Goal: Task Accomplishment & Management: Use online tool/utility

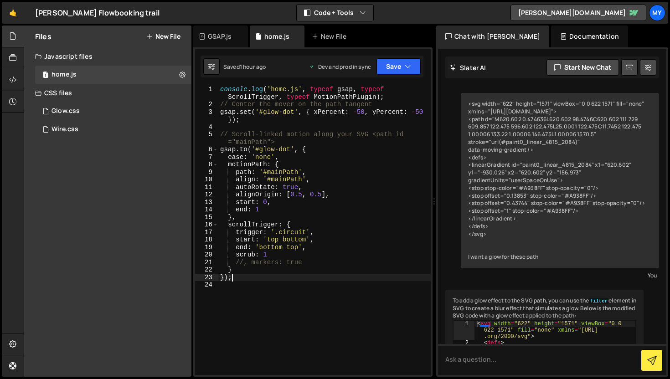
scroll to position [7002, 0]
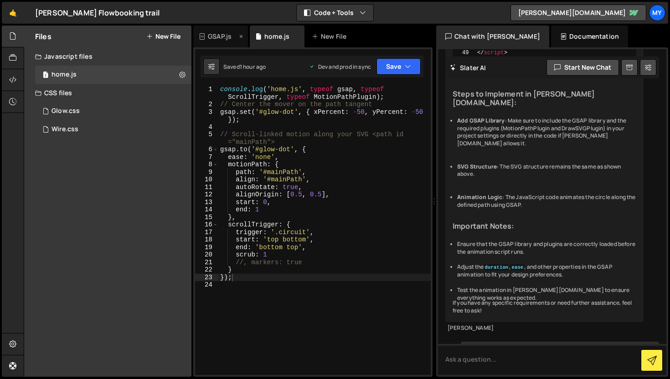
click at [242, 37] on icon at bounding box center [241, 36] width 6 height 9
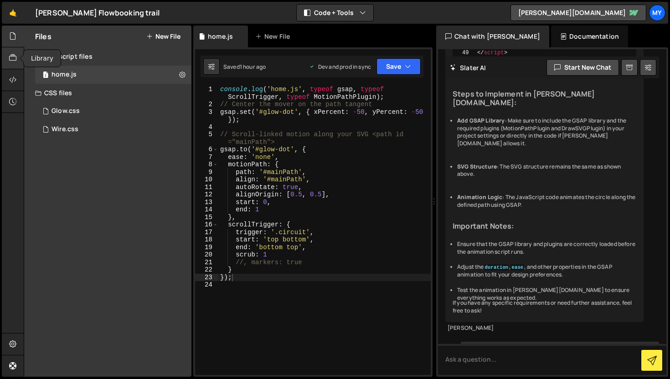
click at [14, 57] on icon at bounding box center [12, 58] width 7 height 10
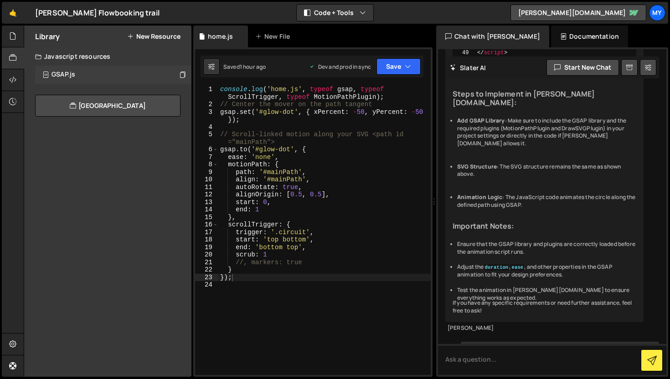
click at [64, 77] on div "GSAP.js" at bounding box center [63, 75] width 24 height 8
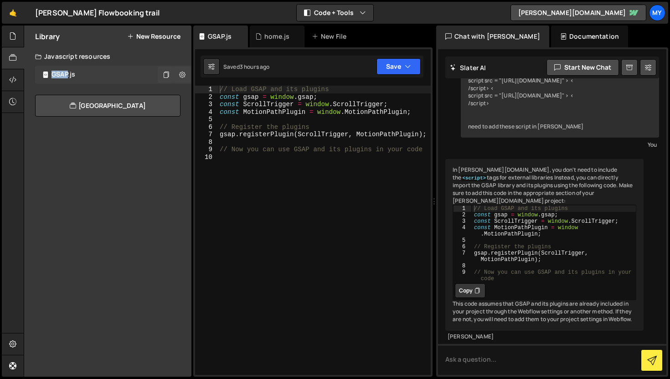
scroll to position [93, 0]
click at [183, 73] on icon at bounding box center [182, 74] width 6 height 9
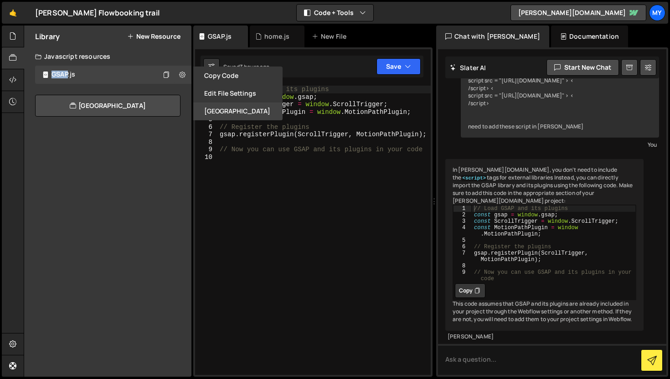
click at [234, 103] on button "[GEOGRAPHIC_DATA]" at bounding box center [237, 112] width 89 height 18
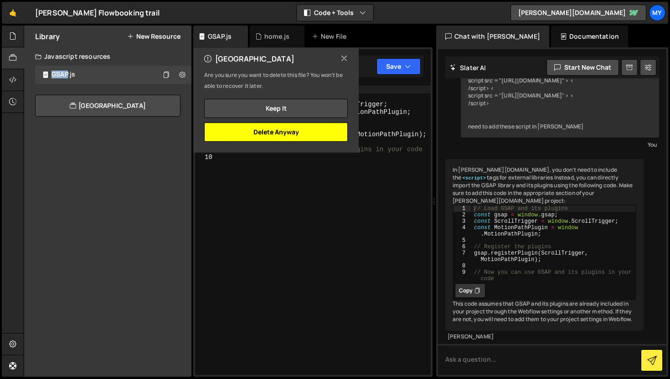
click at [301, 131] on button "Delete Anyway" at bounding box center [276, 132] width 144 height 19
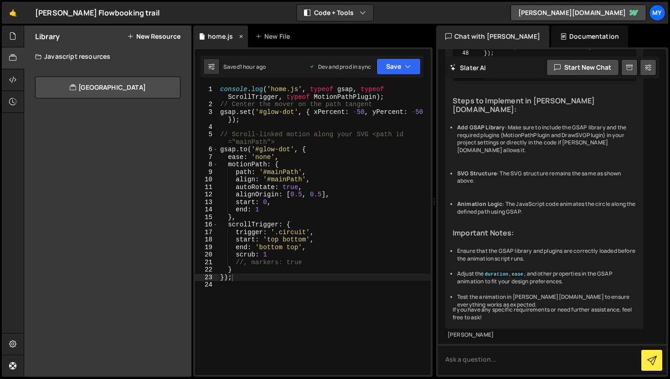
scroll to position [7002, 0]
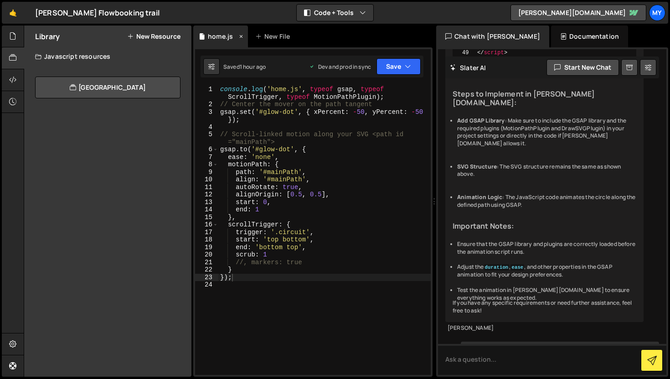
click at [210, 37] on div "home.js" at bounding box center [220, 36] width 25 height 9
click at [314, 167] on div "console . log ( 'home.js' , typeof gsap , typeof ScrollTrigger , typeof MotionP…" at bounding box center [324, 242] width 212 height 312
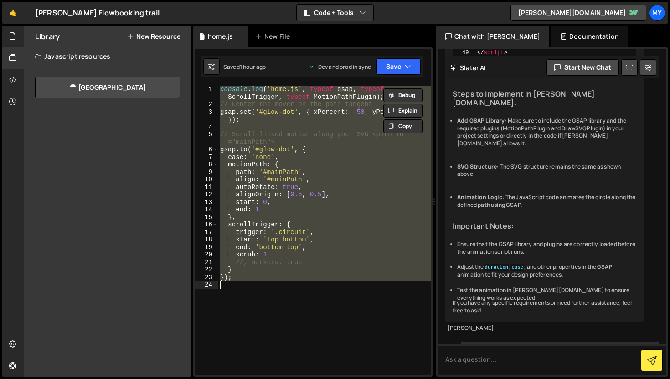
paste textarea "</script>"
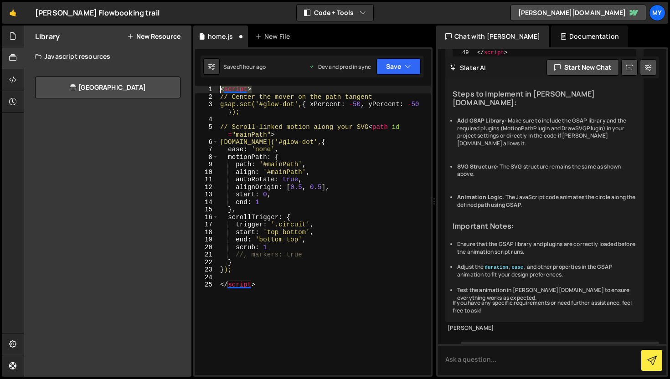
drag, startPoint x: 256, startPoint y: 92, endPoint x: 212, endPoint y: 86, distance: 44.3
click at [212, 86] on div "</script> 1 2 3 4 5 6 7 8 9 10 11 12 13 14 15 16 17 18 19 20 21 22 23 24 25 < s…" at bounding box center [313, 230] width 236 height 289
type textarea "<script>"
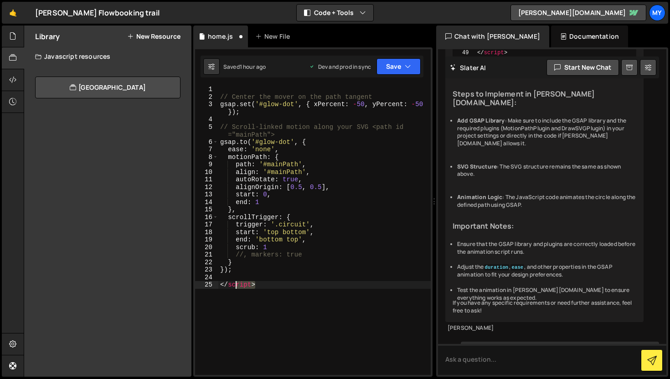
drag, startPoint x: 257, startPoint y: 283, endPoint x: 200, endPoint y: 281, distance: 57.0
click at [200, 281] on div "1 2 3 4 5 6 7 8 9 10 11 12 13 14 15 16 17 18 19 20 21 22 23 24 25 // Center the…" at bounding box center [313, 230] width 236 height 289
type textarea "</script>"
click at [223, 92] on div "// Center the mover on the path tangent gsap . set ( '#glow-dot' , { xPercent :…" at bounding box center [324, 238] width 212 height 304
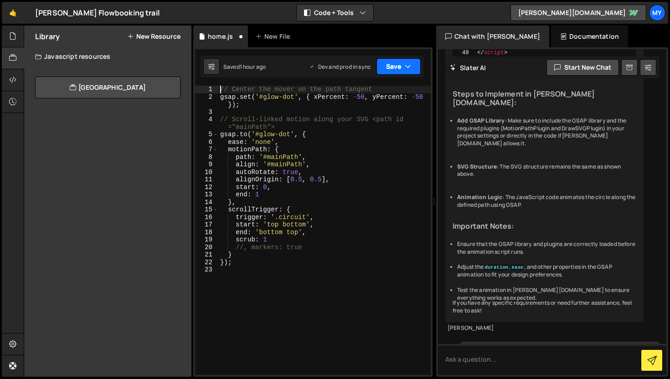
click at [402, 62] on button "Save" at bounding box center [398, 66] width 44 height 16
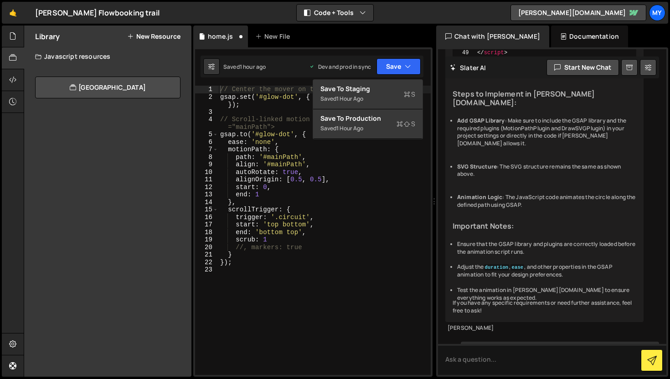
type textarea "path: '#mainPath',"
click at [340, 159] on div "// Center the mover on the path tangent gsap . set ( '#glow-dot' , { xPercent :…" at bounding box center [324, 238] width 212 height 304
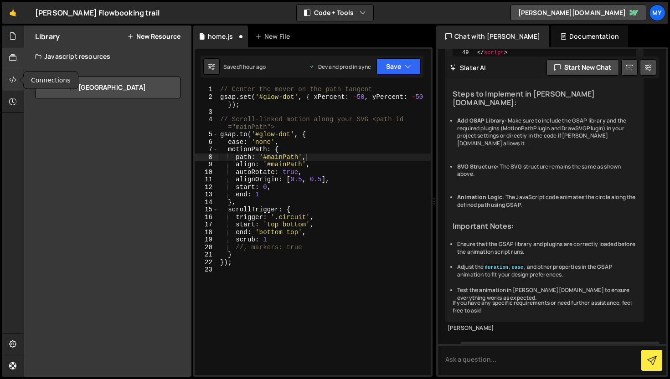
click at [13, 77] on icon at bounding box center [12, 80] width 7 height 10
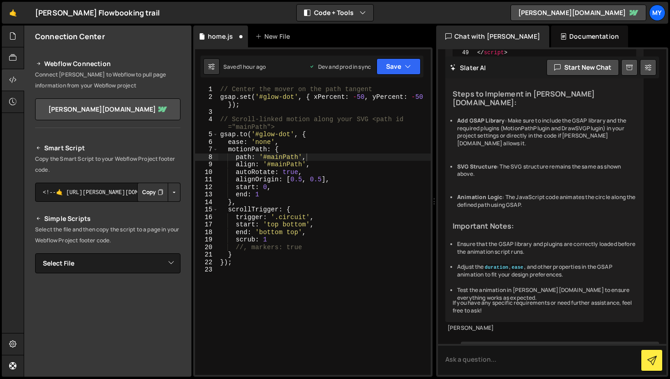
click at [158, 192] on icon "Button group with nested dropdown" at bounding box center [160, 192] width 5 height 9
click at [389, 64] on button "Save" at bounding box center [398, 66] width 44 height 16
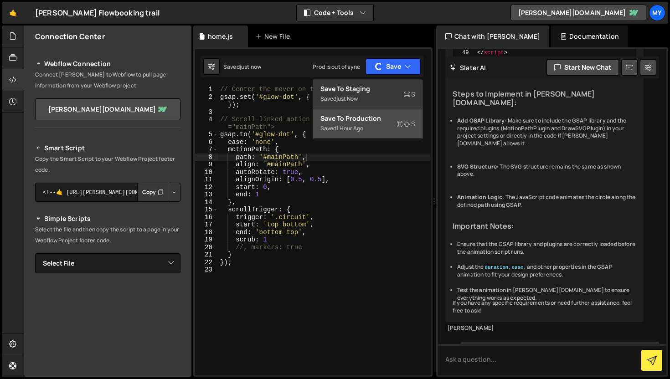
click at [388, 116] on div "Save to Production S" at bounding box center [367, 118] width 95 height 9
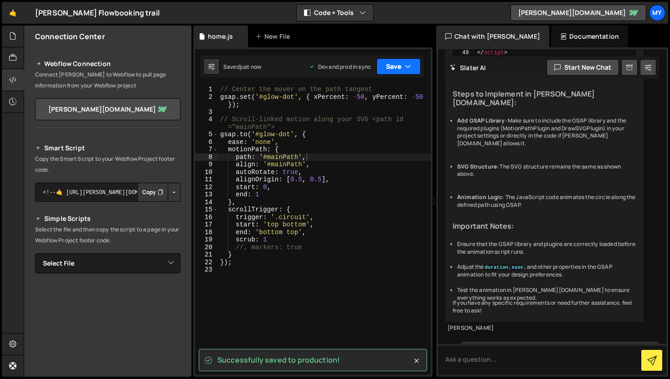
click at [386, 64] on button "Save" at bounding box center [398, 66] width 44 height 16
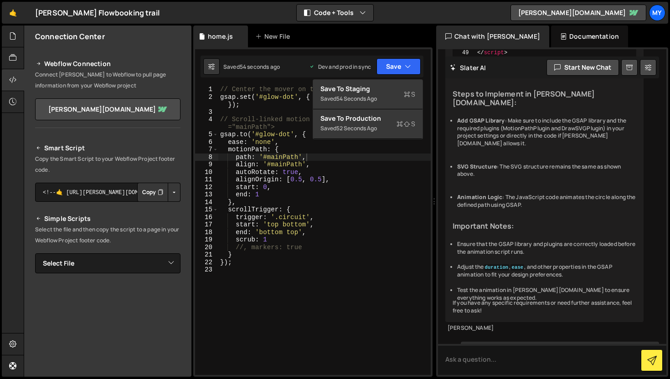
type textarea "motionPath: {"
click at [335, 146] on div "// Center the mover on the path tangent gsap . set ( '#glow-dot' , { xPercent :…" at bounding box center [324, 238] width 212 height 304
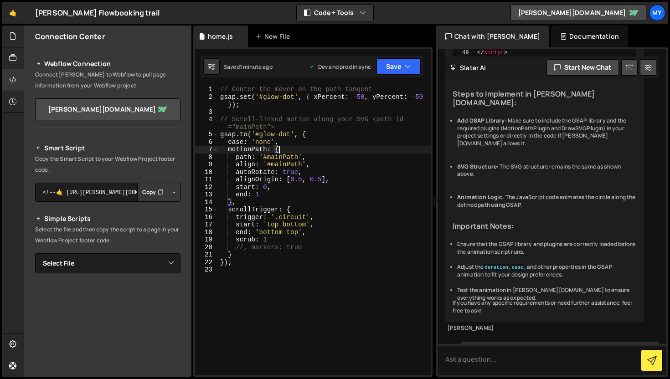
click at [228, 283] on div "// Center the mover on the path tangent gsap . set ( '#glow-dot' , { xPercent :…" at bounding box center [324, 238] width 212 height 304
type textarea "});"
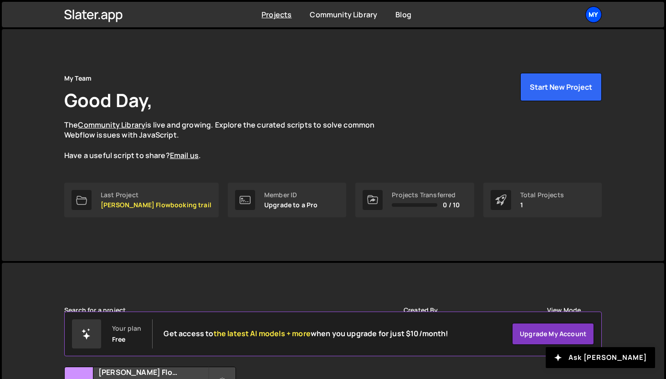
click at [596, 11] on div "My" at bounding box center [594, 14] width 16 height 16
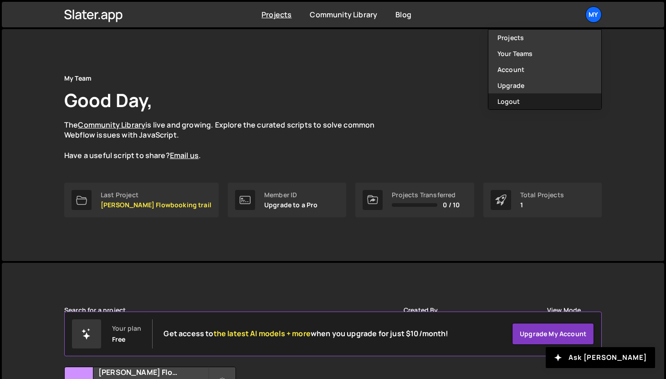
click at [568, 106] on button "Logout" at bounding box center [544, 101] width 113 height 16
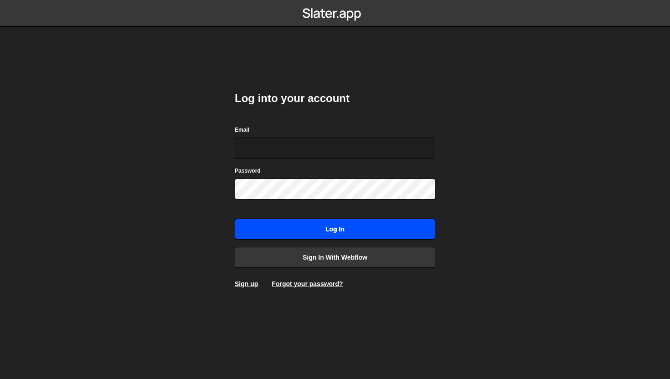
type input "[EMAIL_ADDRESS][DOMAIN_NAME]"
click at [365, 226] on input "Log in" at bounding box center [335, 229] width 200 height 21
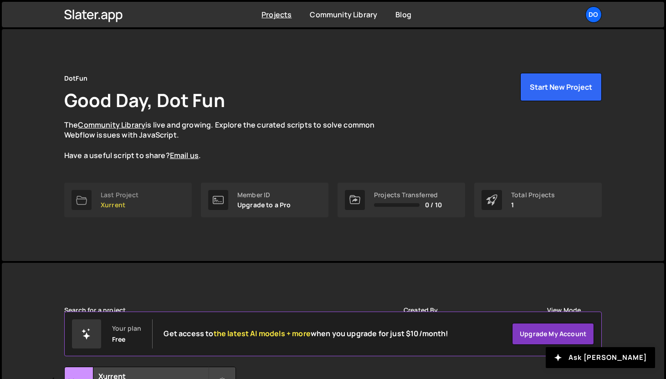
click at [111, 208] on p "Xurrent" at bounding box center [120, 204] width 38 height 7
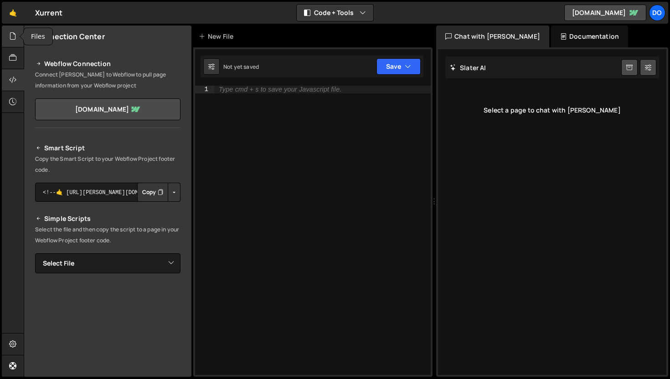
click at [15, 33] on icon at bounding box center [12, 36] width 7 height 10
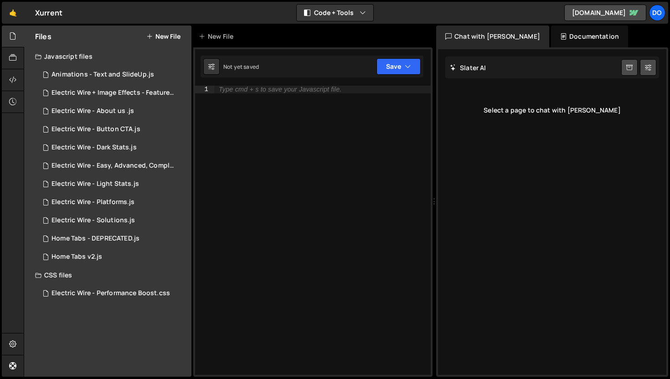
click at [172, 37] on button "New File" at bounding box center [163, 36] width 34 height 7
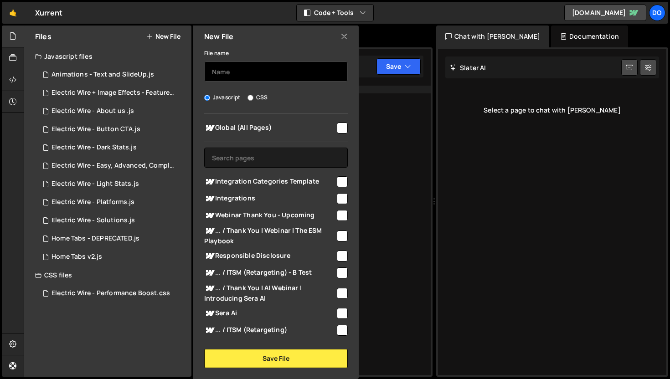
click at [232, 75] on input "text" at bounding box center [276, 72] width 144 height 20
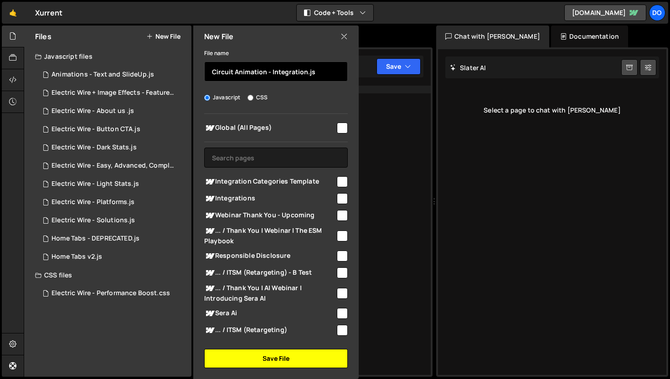
type input "Circuit Animation - Integration.js"
click at [245, 363] on button "Save File" at bounding box center [276, 358] width 144 height 19
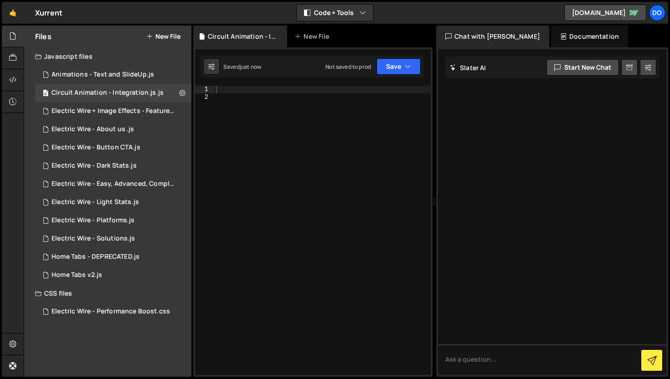
click at [262, 92] on div at bounding box center [322, 238] width 216 height 304
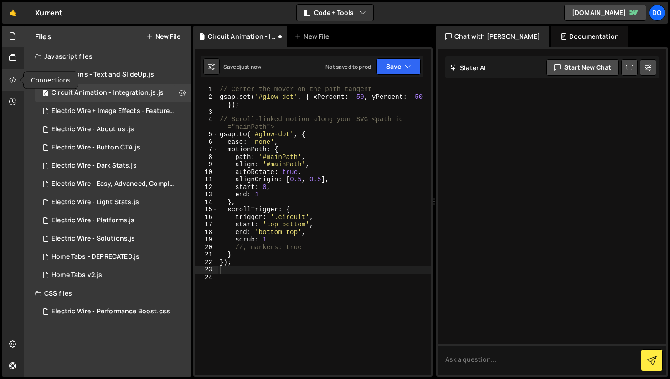
click at [7, 79] on div at bounding box center [13, 80] width 22 height 22
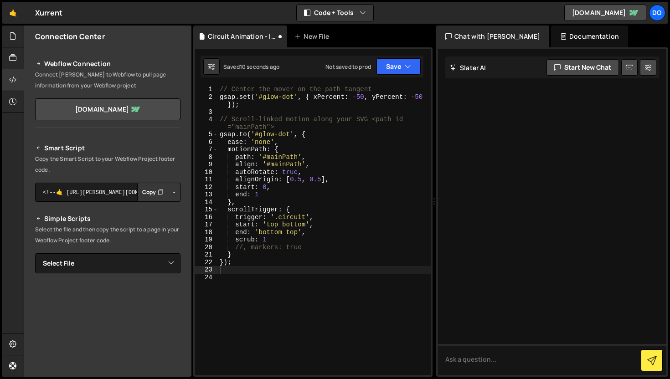
click at [151, 191] on button "Copy" at bounding box center [152, 192] width 31 height 19
drag, startPoint x: 306, startPoint y: 218, endPoint x: 280, endPoint y: 216, distance: 26.0
click at [280, 216] on div "// Center the mover on the path tangent gsap . set ( '#glow-dot' , { xPercent :…" at bounding box center [324, 238] width 213 height 304
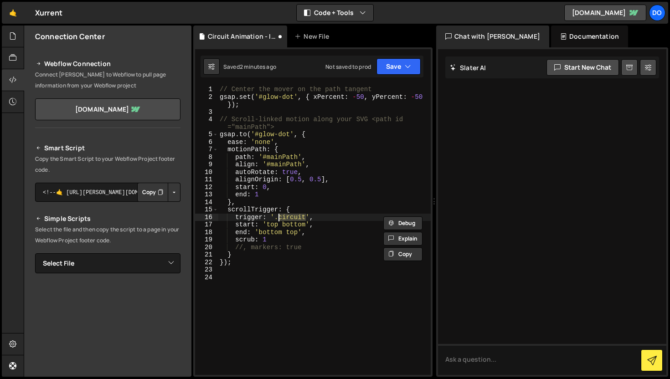
paste textarea "integration_circuit-componen"
type textarea "trigger: '.integration_circuit-component',"
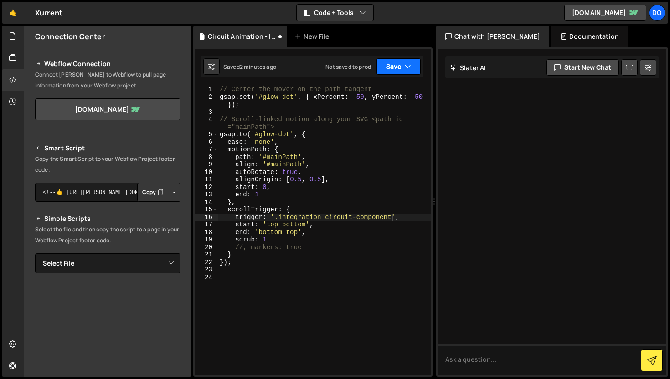
click at [401, 72] on button "Save" at bounding box center [398, 66] width 44 height 16
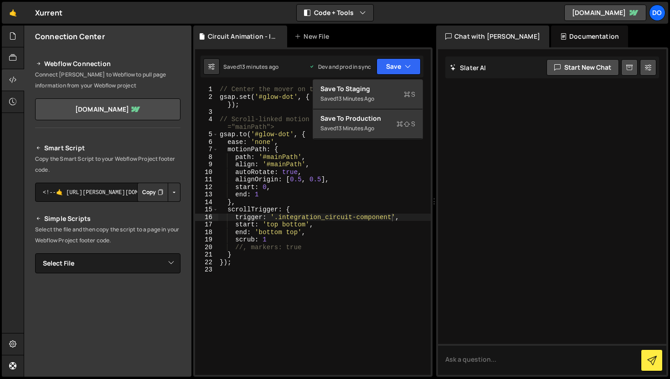
click at [266, 262] on div "// Center the mover on the path tangent gsap . set ( '#glow-dot' , { xPercent :…" at bounding box center [324, 238] width 213 height 304
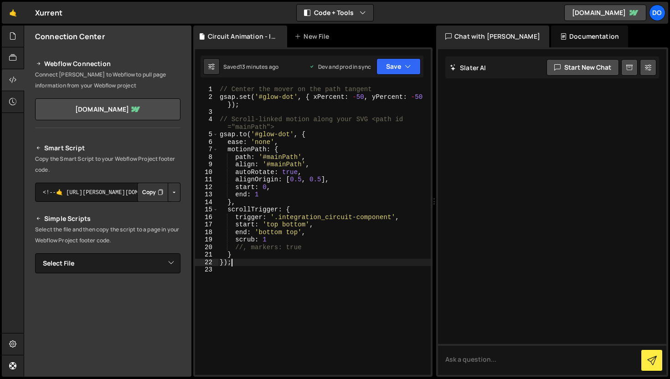
type textarea "});"
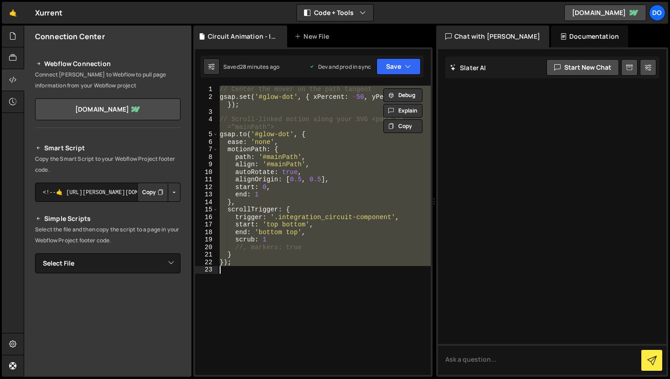
paste textarea
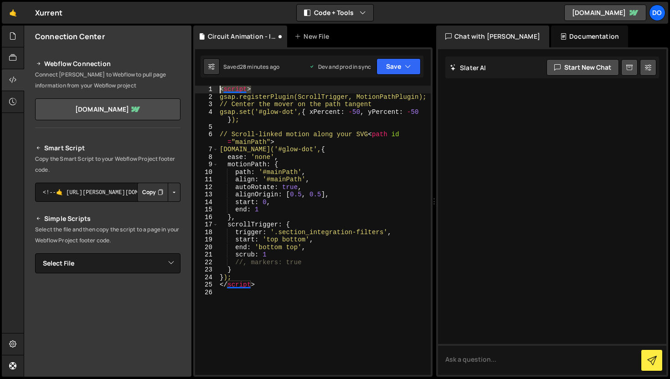
drag, startPoint x: 261, startPoint y: 92, endPoint x: 218, endPoint y: 91, distance: 42.9
click at [218, 91] on div "< script > gsap.registerPlugin(ScrollTrigger, MotionPathPlugin); // Center the …" at bounding box center [324, 238] width 213 height 304
type textarea "<script>"
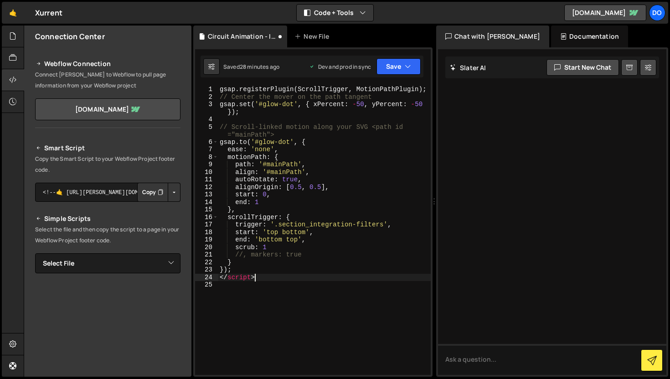
drag, startPoint x: 266, startPoint y: 277, endPoint x: 210, endPoint y: 276, distance: 56.1
click at [210, 276] on div "gsap.registerPlugin(ScrollTrigger, MotionPathPlugin); 1 2 3 4 5 6 7 8 9 10 11 1…" at bounding box center [313, 230] width 236 height 289
type textarea "</script>"
click at [400, 65] on button "Save" at bounding box center [398, 66] width 44 height 16
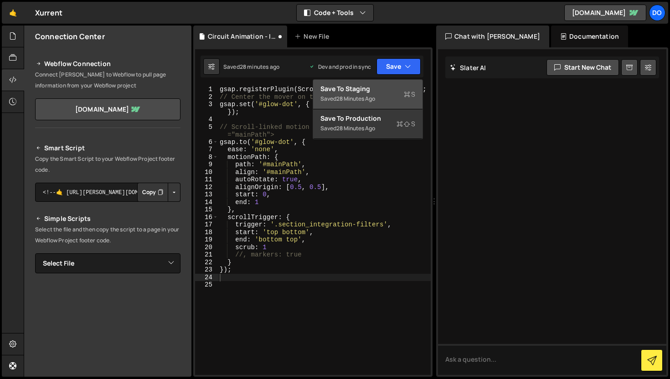
click at [403, 89] on div "Save to Staging S" at bounding box center [367, 88] width 95 height 9
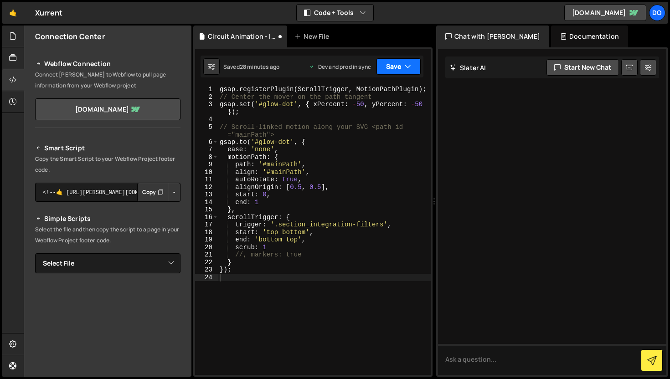
click at [403, 64] on button "Save" at bounding box center [398, 66] width 44 height 16
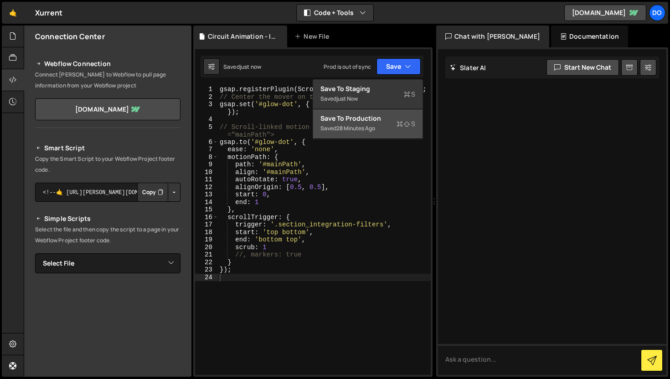
click at [402, 121] on icon at bounding box center [399, 123] width 6 height 9
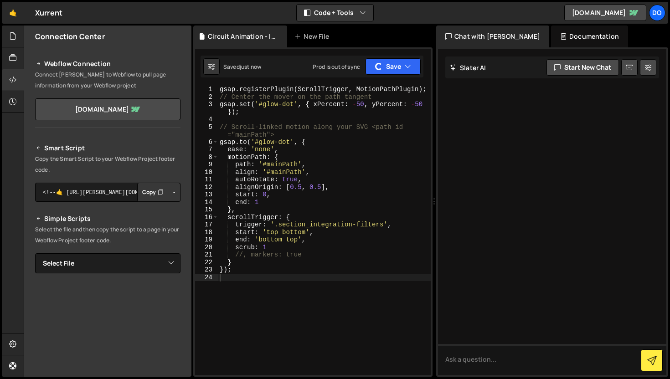
click at [158, 193] on icon "Button group with nested dropdown" at bounding box center [160, 192] width 5 height 9
click at [13, 59] on icon at bounding box center [12, 58] width 7 height 10
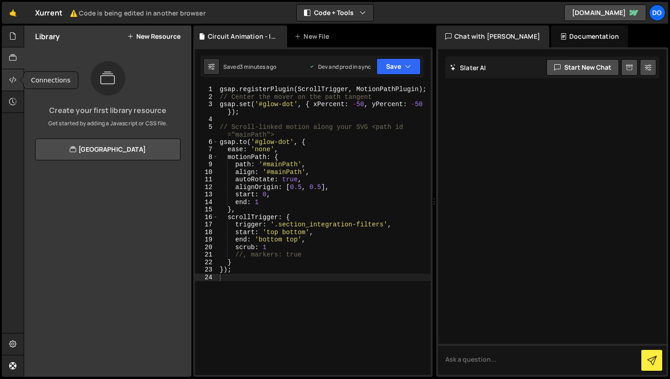
click at [7, 83] on div at bounding box center [13, 80] width 22 height 22
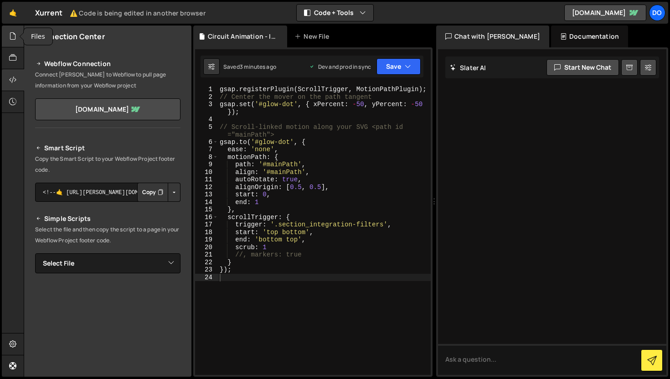
click at [7, 33] on div at bounding box center [13, 37] width 22 height 22
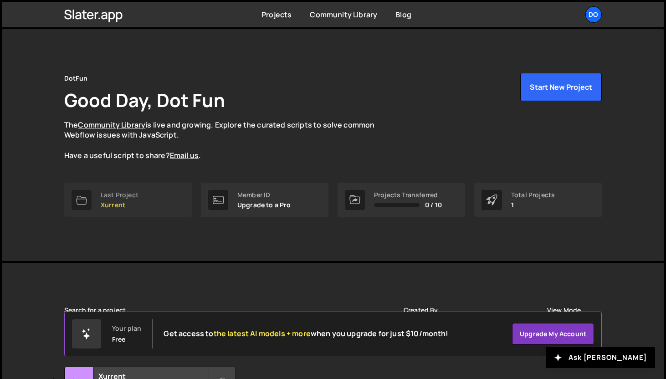
click at [128, 201] on p "Xurrent" at bounding box center [120, 204] width 38 height 7
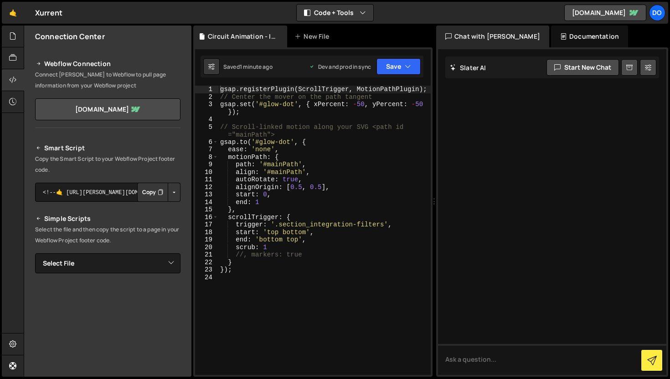
click at [158, 193] on icon "Button group with nested dropdown" at bounding box center [160, 192] width 5 height 9
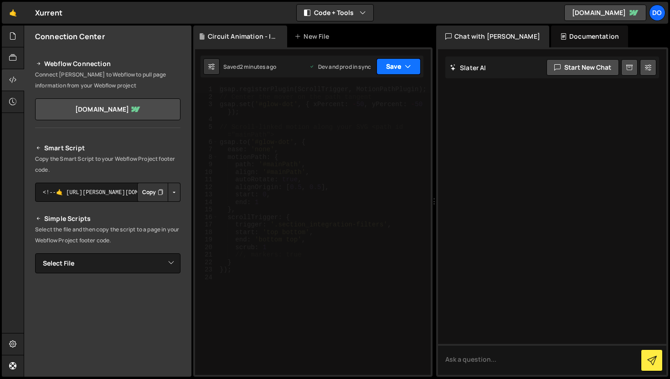
click at [389, 61] on button "Save" at bounding box center [398, 66] width 44 height 16
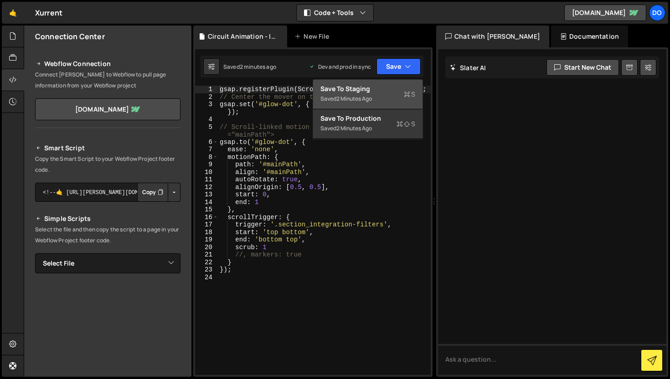
click at [388, 98] on div "Saved 2 minutes ago" at bounding box center [367, 98] width 95 height 11
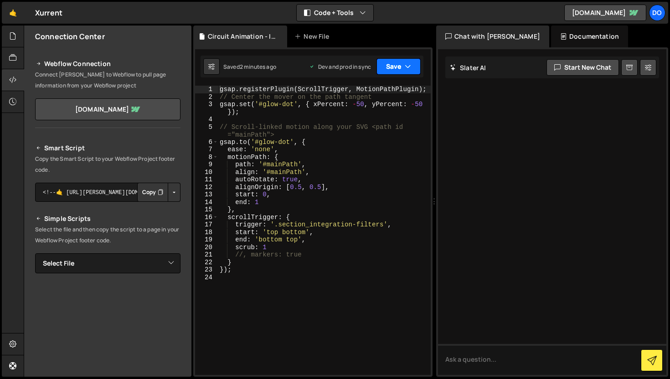
click at [406, 64] on icon "button" at bounding box center [408, 66] width 6 height 9
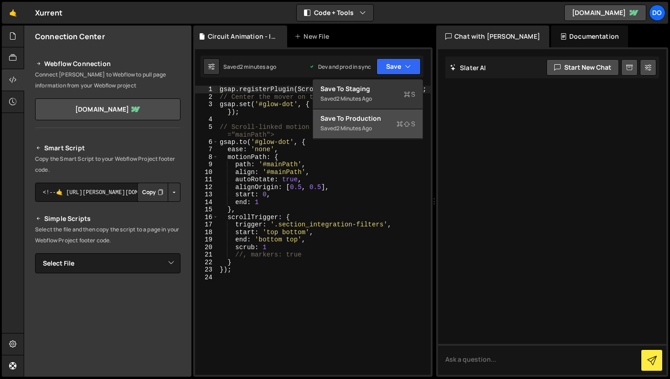
click at [391, 124] on div "Saved 2 minutes ago" at bounding box center [367, 128] width 95 height 11
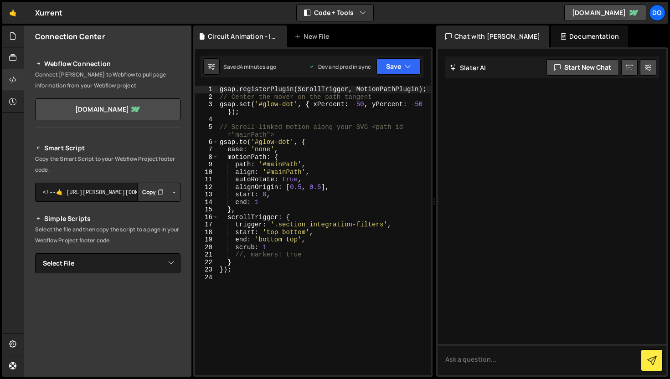
click at [246, 290] on div "gsap . registerPlugin ( ScrollTrigger , MotionPathPlugin ) ; // Center the move…" at bounding box center [324, 238] width 213 height 304
type textarea "});"
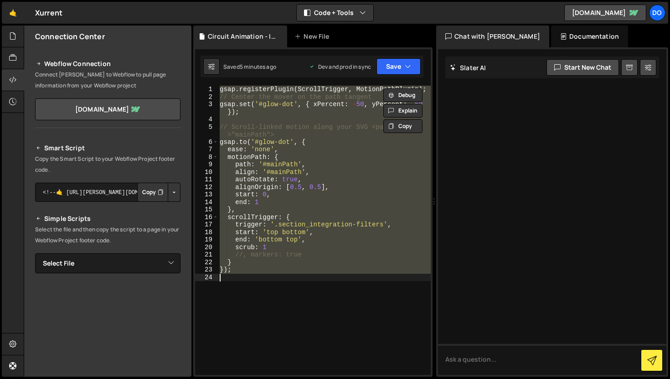
paste textarea
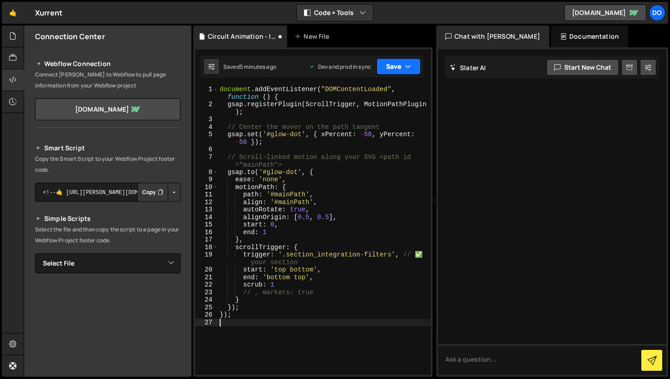
click at [396, 70] on button "Save" at bounding box center [398, 66] width 44 height 16
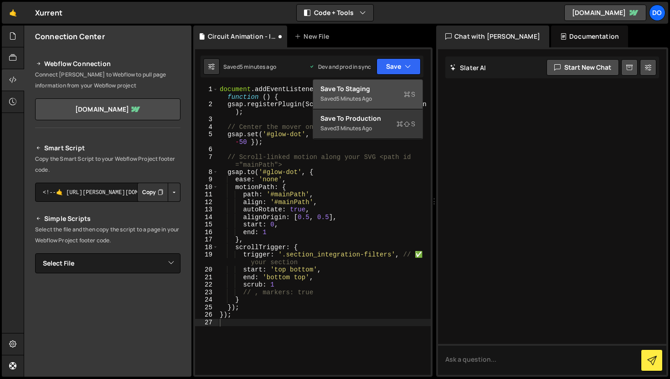
click at [385, 104] on button "Save to Staging S Saved 5 minutes ago" at bounding box center [367, 95] width 109 height 30
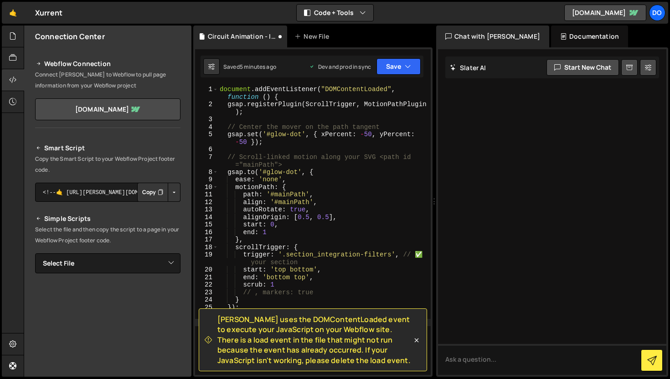
click at [401, 76] on div "Saved 5 minutes ago Dev and prod in sync Upgrade to Edit Save Save to Staging S…" at bounding box center [311, 67] width 223 height 22
click at [403, 70] on button "Save" at bounding box center [398, 66] width 44 height 16
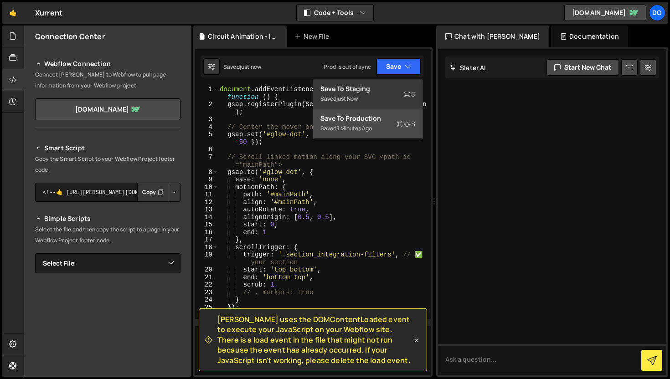
click at [382, 121] on div "Save to Production S" at bounding box center [367, 118] width 95 height 9
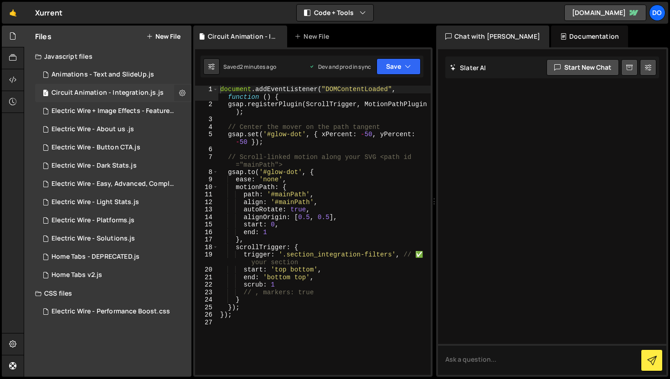
click at [181, 91] on icon at bounding box center [182, 92] width 6 height 9
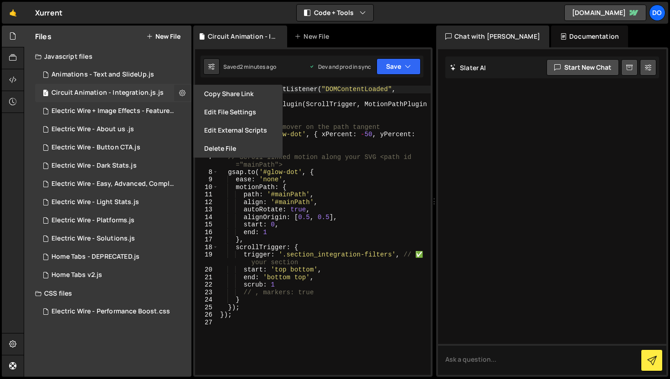
click at [181, 91] on icon at bounding box center [182, 92] width 6 height 9
type input "Circuit Animation - Integration.js"
radio input "true"
click at [230, 112] on button "Edit File Settings" at bounding box center [237, 112] width 89 height 18
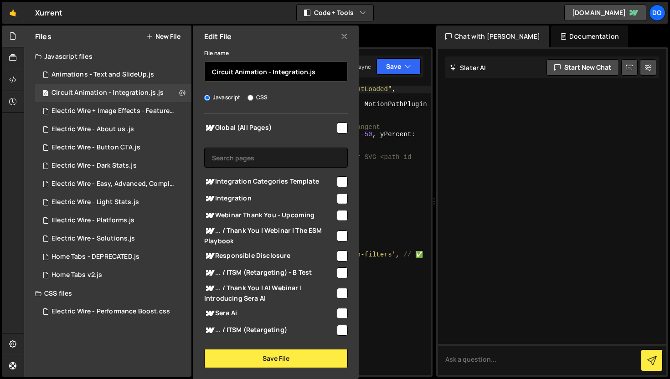
click at [323, 73] on input "Circuit Animation - Integration.js" at bounding box center [276, 72] width 144 height 20
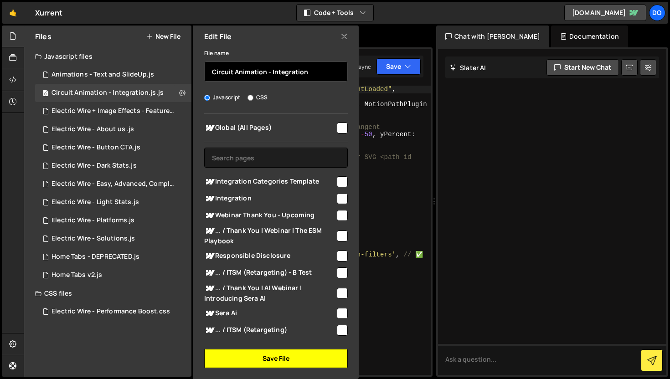
type input "Circuit Animation - Integration"
click at [263, 358] on button "Save File" at bounding box center [276, 358] width 144 height 19
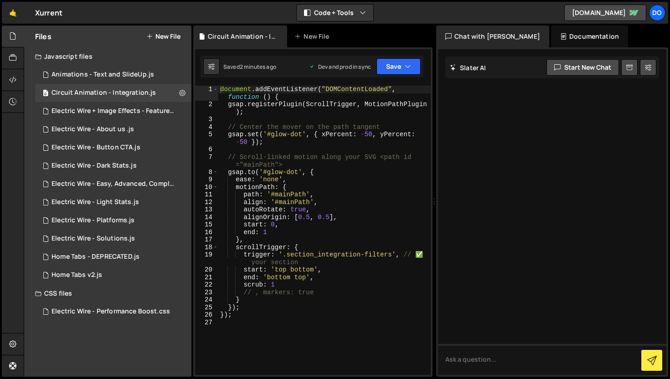
click at [342, 195] on div "document . addEventListener ( "DOMContentLoaded" , function ( ) { gsap . regist…" at bounding box center [324, 242] width 212 height 312
type textarea "});"
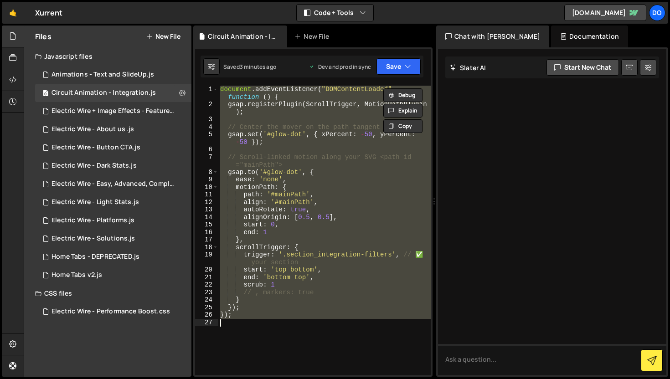
paste textarea
click at [293, 139] on div "document . addEventListener ( "DOMContentLoaded" , function ( ) { gsap . regist…" at bounding box center [324, 230] width 213 height 289
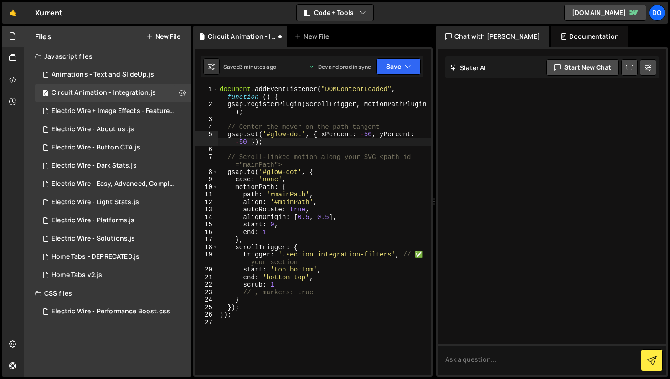
click at [320, 88] on div "document . addEventListener ( "DOMContentLoaded" , function ( ) { gsap . regist…" at bounding box center [324, 242] width 213 height 312
type textarea "document.addEventListener("DOMContentLoaded", function () {"
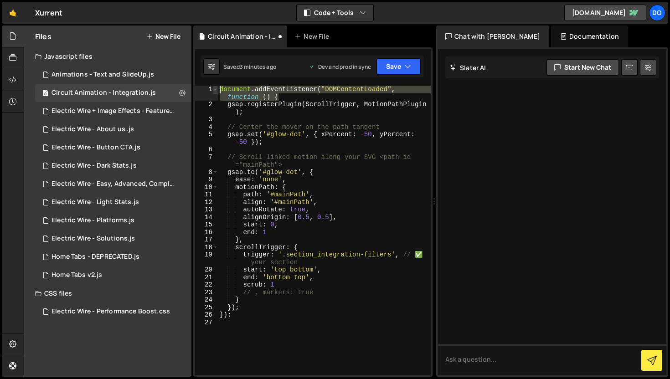
drag, startPoint x: 282, startPoint y: 94, endPoint x: 217, endPoint y: 91, distance: 64.4
click at [217, 91] on div "document.addEventListener("DOMContentLoaded", function () { 1 2 3 4 5 6 7 8 9 1…" at bounding box center [313, 230] width 236 height 289
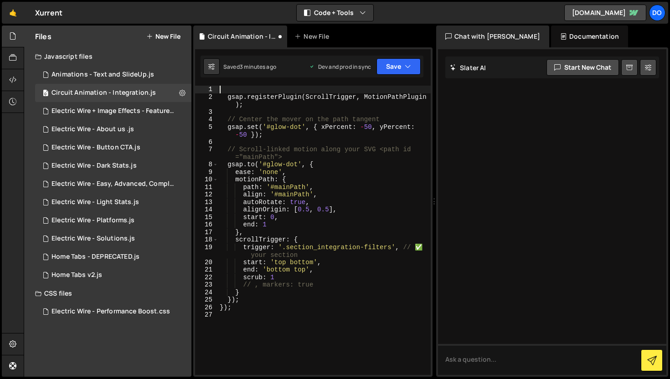
type textarea "gsap.registerPlugin(ScrollTrigger, MotionPathPlugin);"
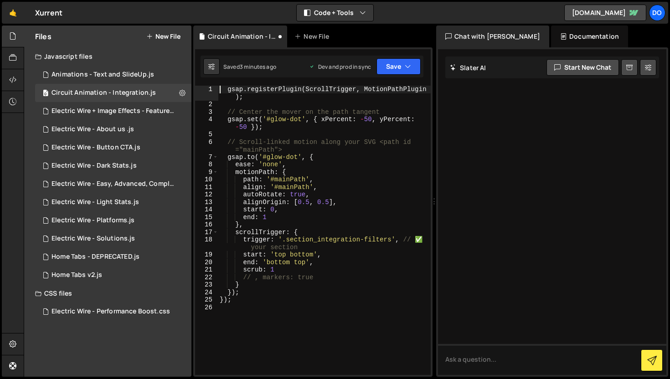
click at [253, 101] on div "gsap . registerPlugin ( ScrollTrigger , MotionPathPlugin ) ; // Center the move…" at bounding box center [324, 242] width 213 height 312
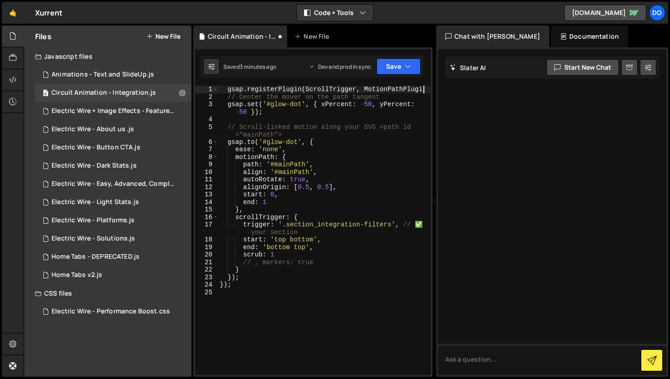
type textarea "gsap.registerPlugin(ScrollTrigger, MotionPathPlugin);"
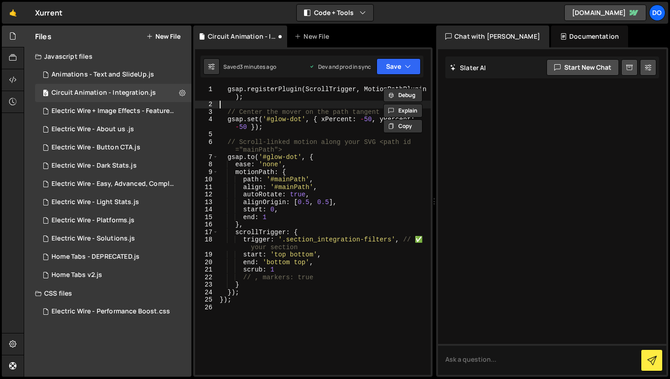
click at [347, 168] on div "gsap . registerPlugin ( ScrollTrigger , MotionPathPlugin ) ; // Center the move…" at bounding box center [324, 242] width 213 height 312
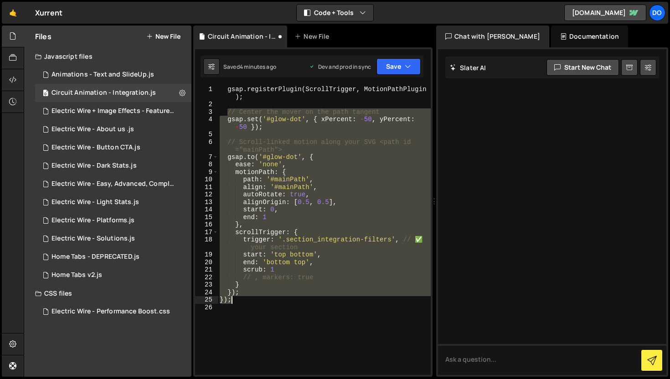
drag, startPoint x: 228, startPoint y: 112, endPoint x: 247, endPoint y: 298, distance: 187.8
click at [247, 298] on div "gsap . registerPlugin ( ScrollTrigger , MotionPathPlugin ) ; // Center the move…" at bounding box center [324, 242] width 213 height 312
paste textarea
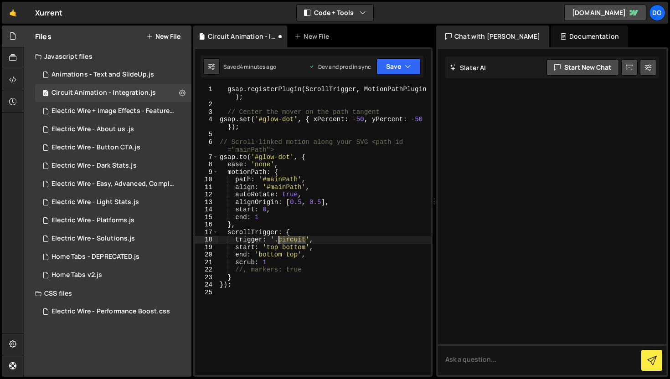
drag, startPoint x: 305, startPoint y: 241, endPoint x: 279, endPoint y: 240, distance: 26.0
click at [279, 240] on div "gsap . registerPlugin ( ScrollTrigger , MotionPathPlugin ) ; // Center the move…" at bounding box center [324, 242] width 213 height 312
paste textarea "section_integration-filters"
type textarea "trigger: '.section_integration-filters',"
click at [400, 67] on button "Save" at bounding box center [398, 66] width 44 height 16
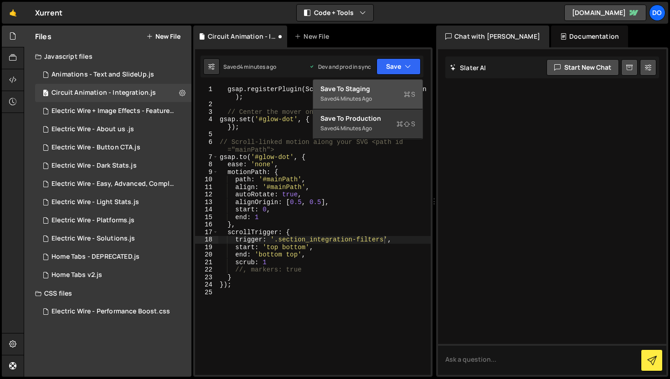
click at [401, 94] on div "Saved 4 minutes ago" at bounding box center [367, 98] width 95 height 11
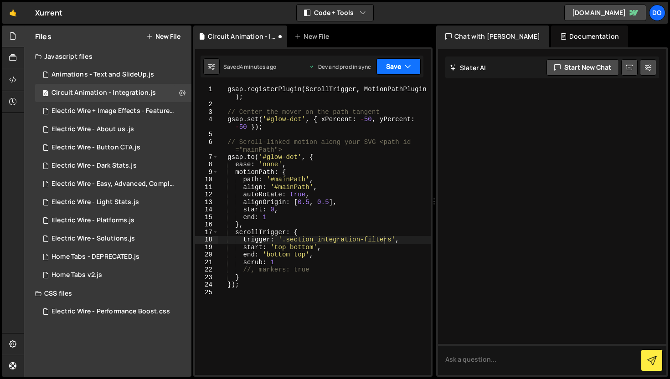
click at [406, 70] on icon "button" at bounding box center [408, 66] width 6 height 9
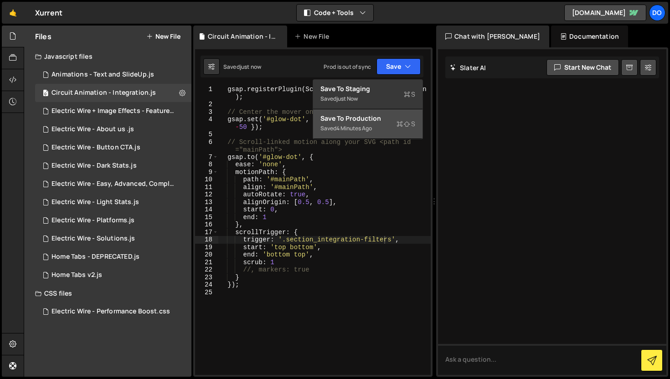
click at [381, 124] on div "Saved 4 minutes ago" at bounding box center [367, 128] width 95 height 11
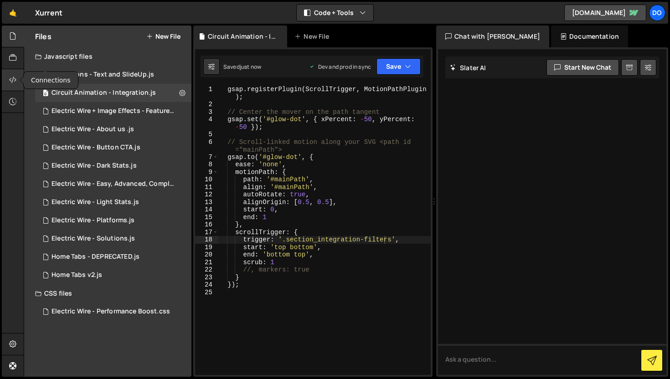
click at [7, 78] on div at bounding box center [13, 80] width 22 height 22
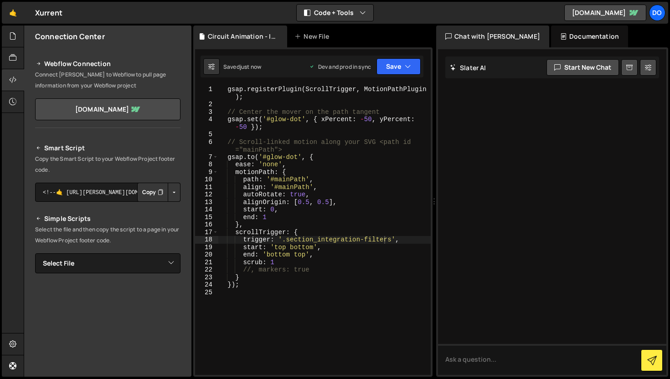
click at [146, 190] on button "Copy" at bounding box center [152, 192] width 31 height 19
click at [405, 68] on icon "button" at bounding box center [408, 66] width 6 height 9
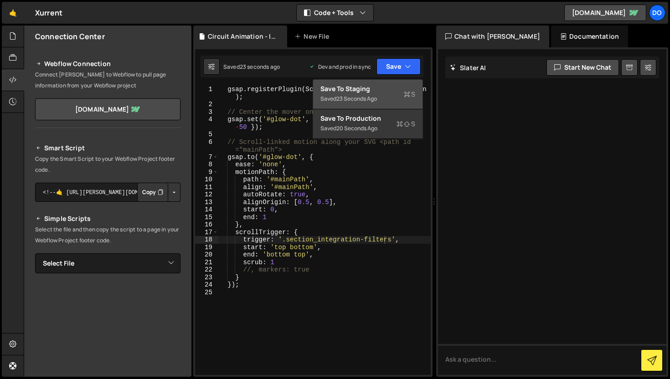
click at [387, 87] on div "Save to Staging S" at bounding box center [367, 88] width 95 height 9
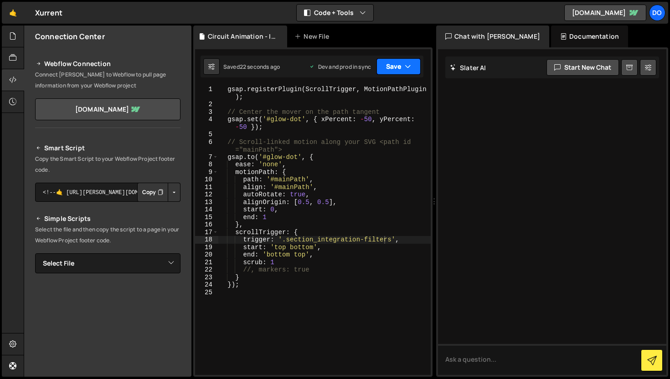
drag, startPoint x: 398, startPoint y: 63, endPoint x: 396, endPoint y: 80, distance: 17.0
click at [398, 63] on button "Save" at bounding box center [398, 66] width 44 height 16
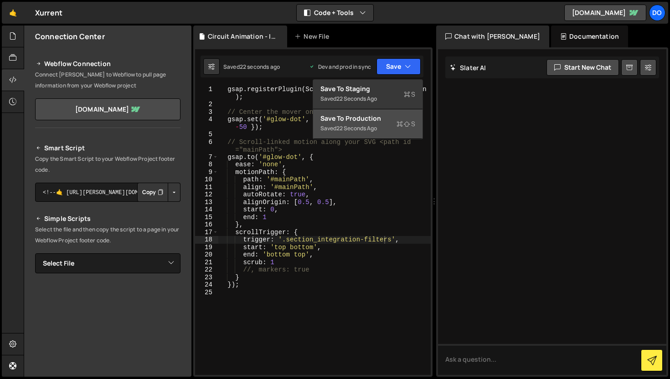
click at [381, 120] on div "Save to Production S" at bounding box center [367, 118] width 95 height 9
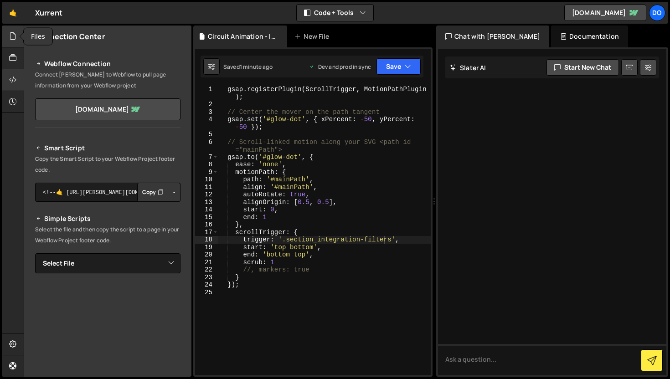
click at [6, 36] on div at bounding box center [13, 37] width 22 height 22
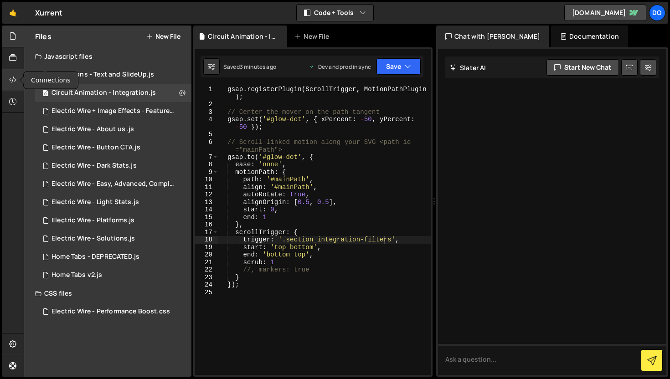
click at [10, 78] on icon at bounding box center [12, 80] width 7 height 10
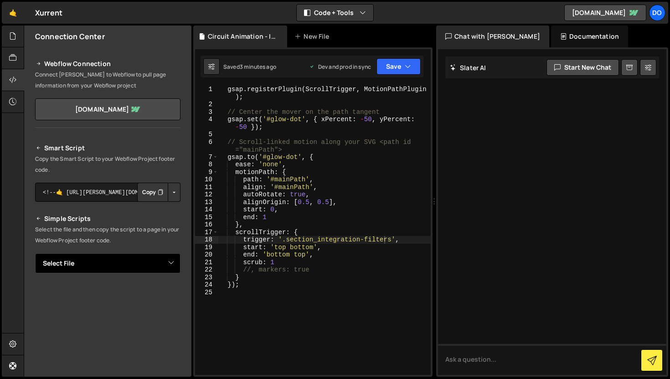
click at [105, 261] on select "Select File Animations - Text and SlideUp.js Circuit Animation - Integration.js…" at bounding box center [107, 263] width 145 height 20
select select "45029"
click at [35, 253] on select "Select File Animations - Text and SlideUp.js Circuit Animation - Integration.js…" at bounding box center [107, 263] width 145 height 20
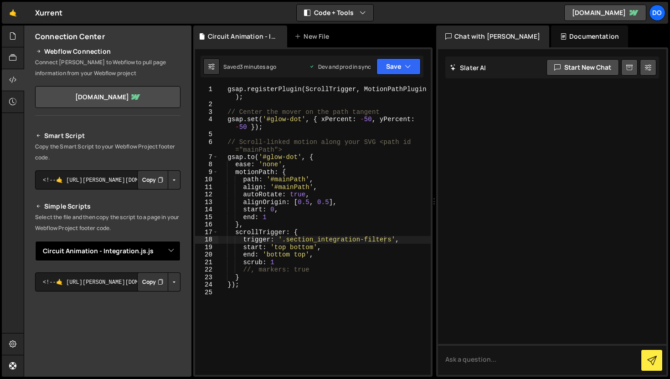
scroll to position [12, 0]
click at [147, 183] on button "Copy" at bounding box center [152, 179] width 31 height 19
click at [17, 38] on div at bounding box center [13, 37] width 22 height 22
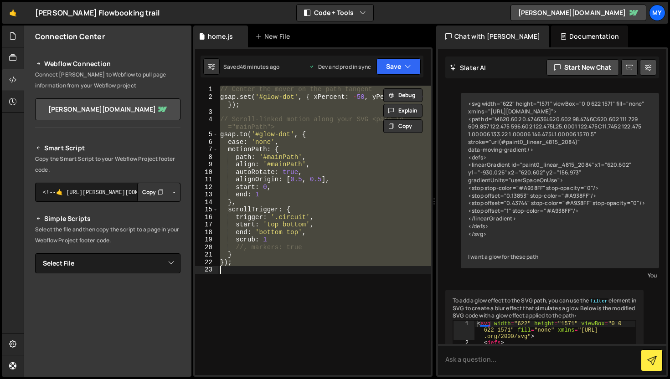
scroll to position [7002, 0]
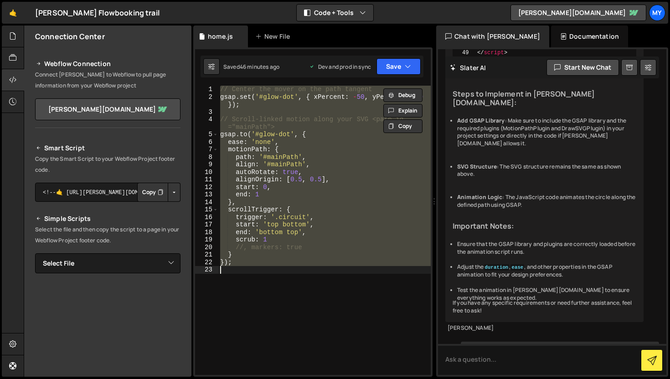
click at [296, 278] on div "// Center the mover on the path tangent gsap . set ( '#glow-dot' , { xPercent :…" at bounding box center [324, 230] width 212 height 289
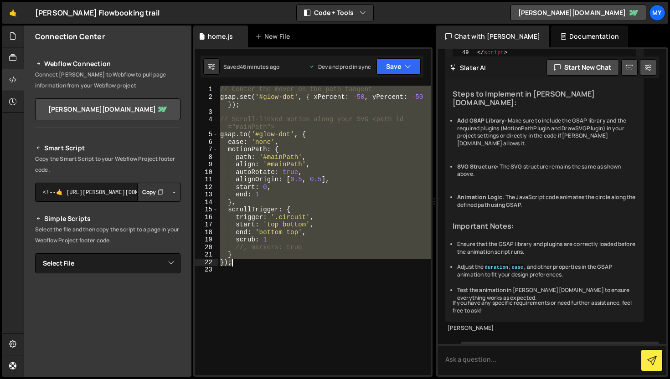
drag, startPoint x: 221, startPoint y: 90, endPoint x: 249, endPoint y: 260, distance: 172.3
click at [249, 260] on div "// Center the mover on the path tangent gsap . set ( '#glow-dot' , { xPercent :…" at bounding box center [324, 238] width 212 height 304
type textarea "} });"
click at [317, 283] on div "// Center the mover on the path tangent gsap . set ( '#glow-dot' , { xPercent :…" at bounding box center [324, 238] width 212 height 304
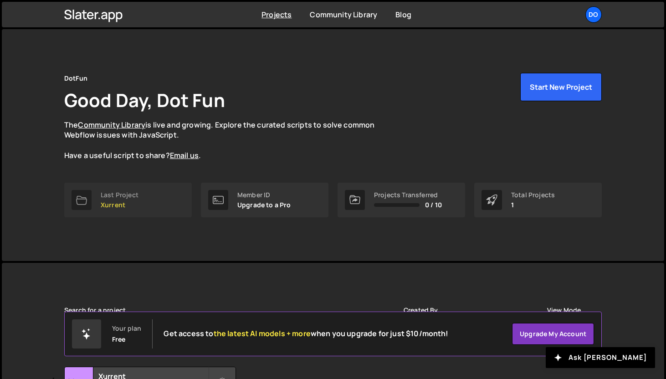
click at [111, 201] on p "Xurrent" at bounding box center [120, 204] width 38 height 7
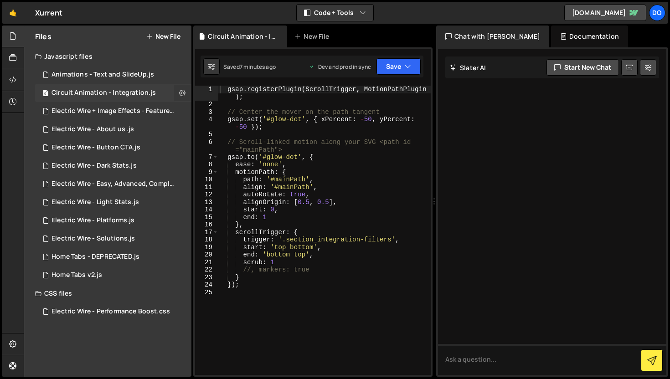
click at [181, 92] on icon at bounding box center [182, 92] width 6 height 9
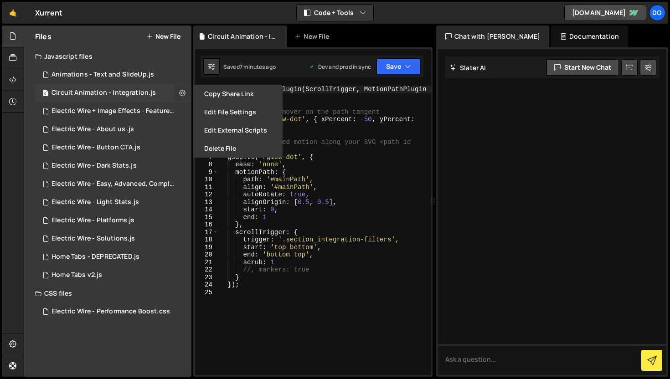
click at [181, 92] on icon at bounding box center [182, 92] width 6 height 9
click at [339, 294] on div "gsap . registerPlugin ( ScrollTrigger , MotionPathPlugin ) ; // Center the move…" at bounding box center [324, 242] width 213 height 312
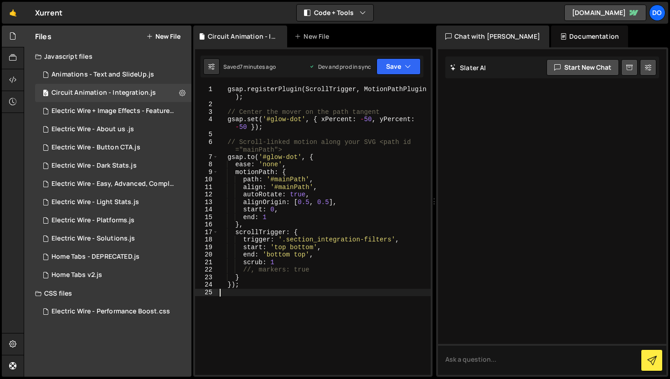
type textarea "});"
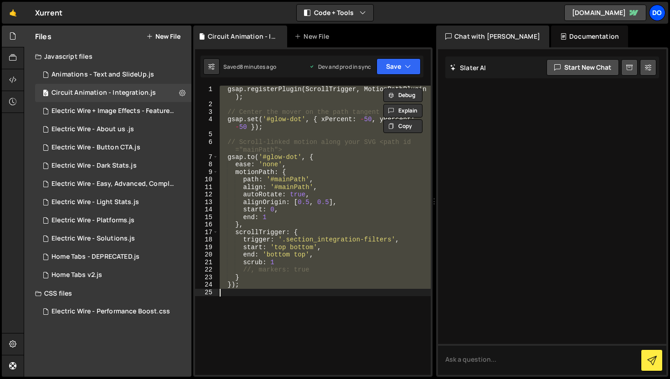
click at [651, 16] on div "Do" at bounding box center [657, 13] width 16 height 16
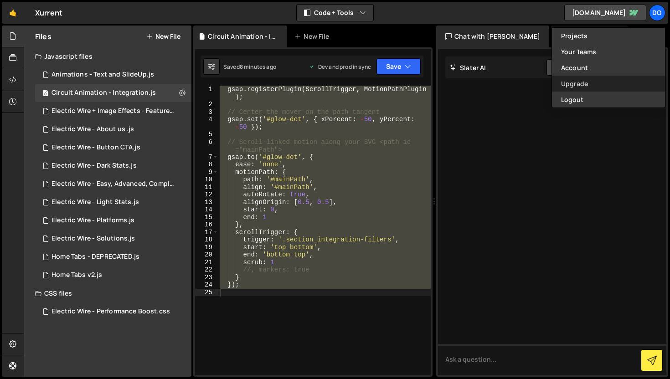
click at [587, 91] on link "Upgrade" at bounding box center [608, 84] width 113 height 16
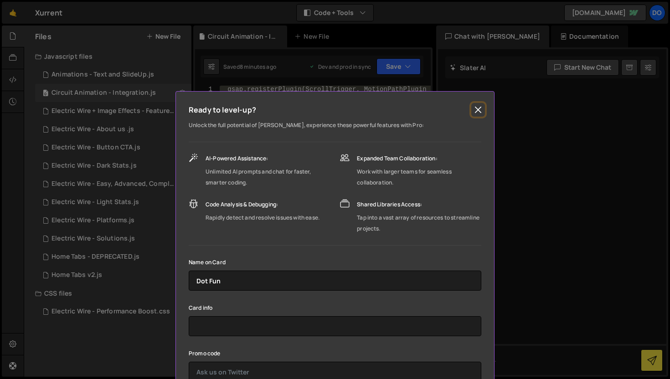
click at [473, 112] on button "Close" at bounding box center [478, 110] width 14 height 14
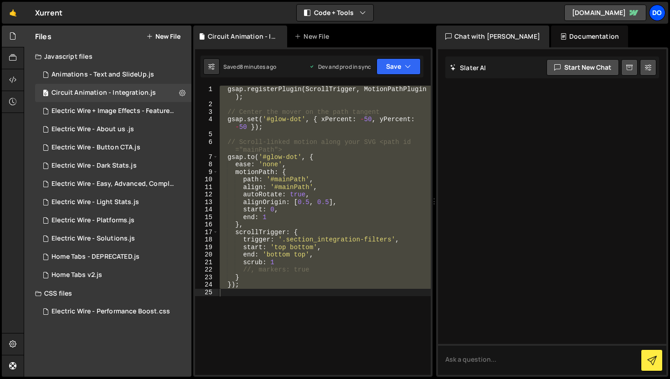
click at [661, 14] on div "Do" at bounding box center [657, 13] width 16 height 16
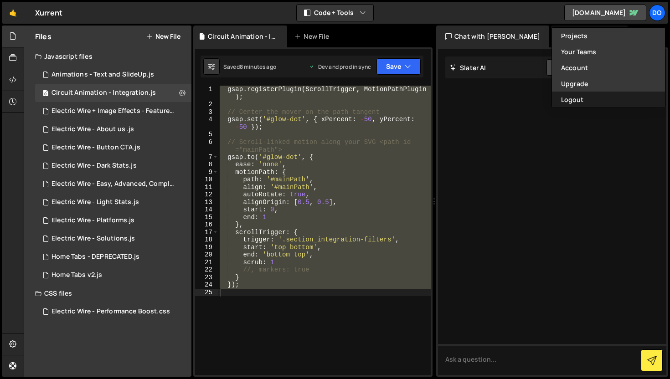
click at [608, 99] on button "Logout" at bounding box center [608, 100] width 113 height 16
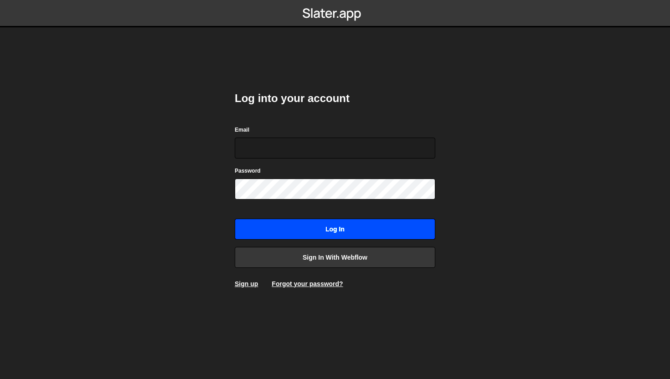
type input "[EMAIL_ADDRESS][DOMAIN_NAME]"
click at [290, 231] on input "Log in" at bounding box center [335, 229] width 200 height 21
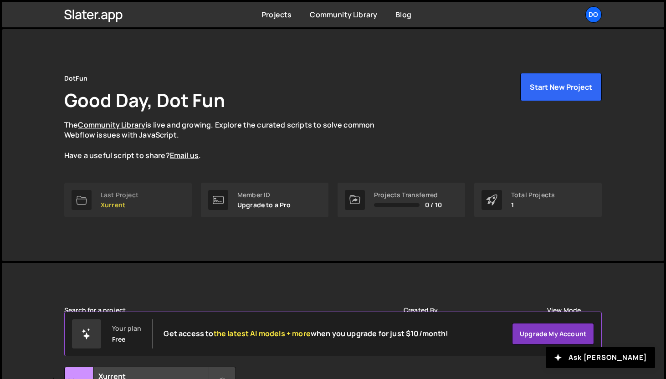
click at [122, 196] on div "Last Project" at bounding box center [120, 194] width 38 height 7
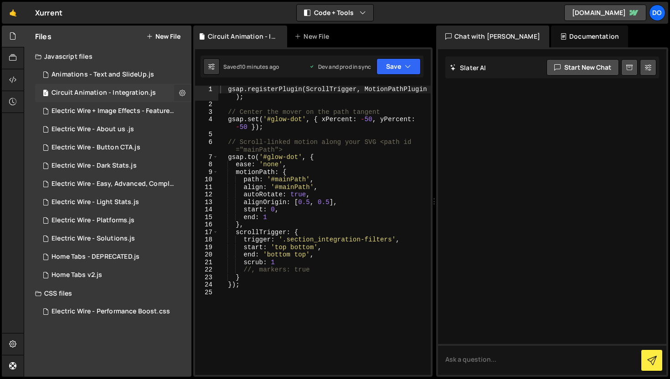
click at [179, 90] on icon at bounding box center [182, 92] width 6 height 9
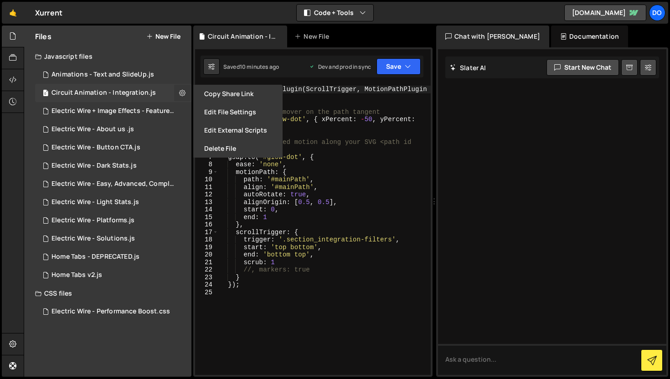
click at [179, 90] on icon at bounding box center [182, 92] width 6 height 9
click at [181, 91] on icon at bounding box center [182, 92] width 6 height 9
click at [237, 63] on div "Saved 10 minutes ago" at bounding box center [251, 67] width 56 height 8
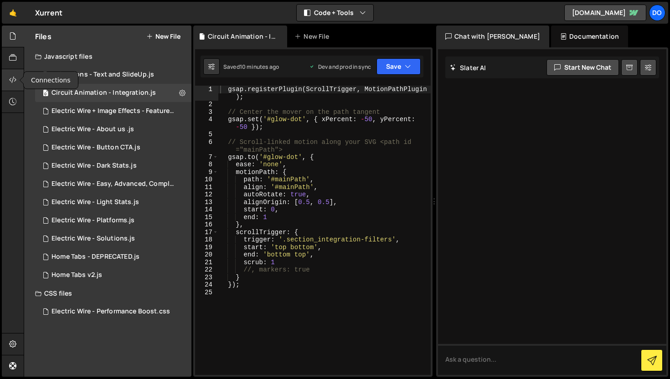
click at [14, 77] on icon at bounding box center [12, 80] width 7 height 10
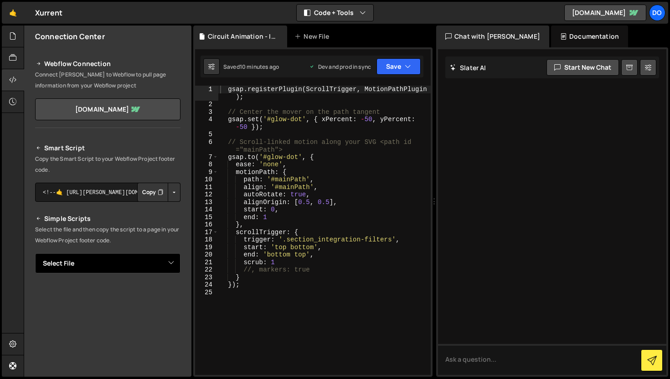
click at [115, 264] on select "Select File Animations - Text and SlideUp.js Circuit Animation - Integration.js…" at bounding box center [107, 263] width 145 height 20
select select "45029"
click at [35, 253] on select "Select File Animations - Text and SlideUp.js Circuit Animation - Integration.js…" at bounding box center [107, 263] width 145 height 20
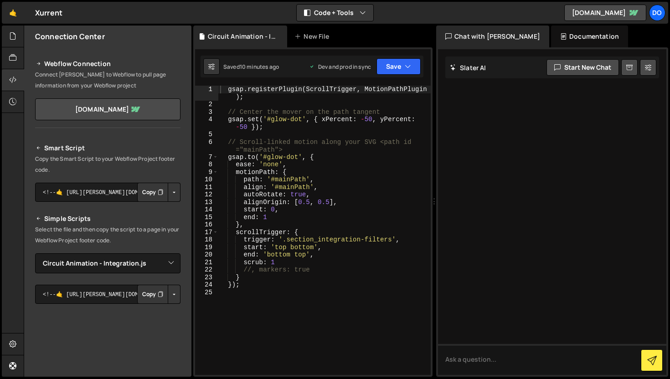
click at [151, 189] on button "Copy" at bounding box center [152, 192] width 31 height 19
click at [409, 71] on button "Save" at bounding box center [398, 66] width 44 height 16
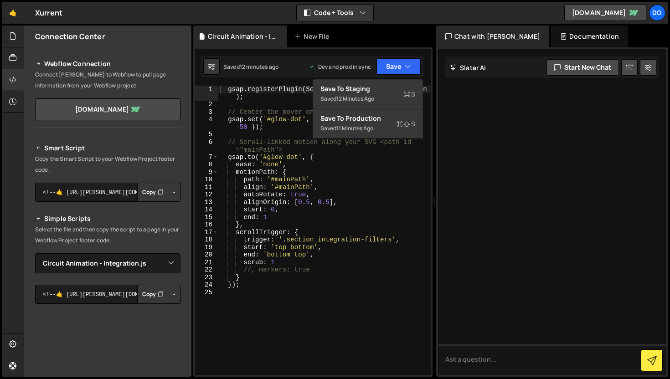
click at [420, 185] on div "gsap . registerPlugin ( ScrollTrigger , MotionPathPlugin ) ; // Center the move…" at bounding box center [324, 242] width 212 height 312
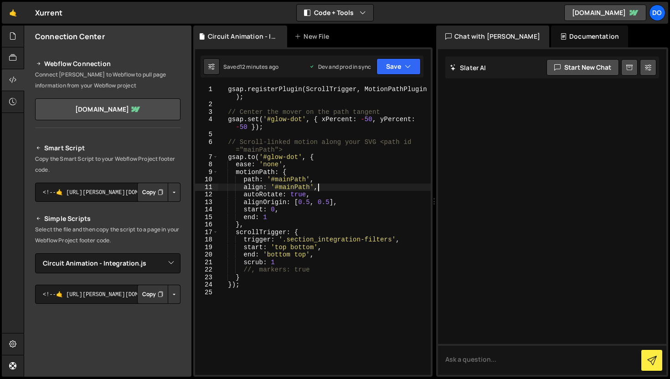
click at [169, 297] on button "Button group with nested dropdown" at bounding box center [174, 294] width 13 height 19
click at [77, 298] on textarea "<!--🤙 [URL][PERSON_NAME][DOMAIN_NAME]> <script>document.addEventListener("DOMCo…" at bounding box center [107, 294] width 145 height 19
click at [172, 194] on button "Button group with nested dropdown" at bounding box center [174, 192] width 13 height 19
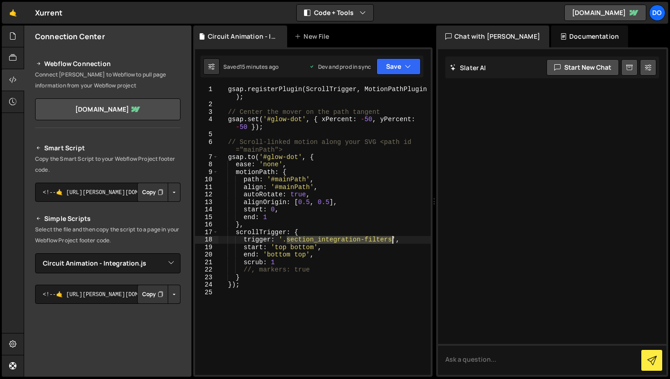
drag, startPoint x: 287, startPoint y: 238, endPoint x: 391, endPoint y: 237, distance: 104.3
click at [391, 237] on div "gsap . registerPlugin ( ScrollTrigger , MotionPathPlugin ) ; // Center the move…" at bounding box center [324, 242] width 212 height 312
paste textarea "integration_circuit-component"
type textarea "trigger: '.integration_circuit-component',"
click at [398, 64] on button "Save" at bounding box center [398, 66] width 44 height 16
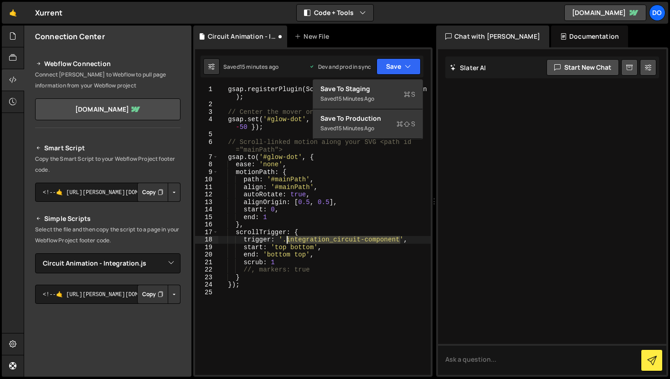
drag, startPoint x: 400, startPoint y: 240, endPoint x: 288, endPoint y: 239, distance: 112.6
click at [288, 239] on div "gsap . registerPlugin ( ScrollTrigger , MotionPathPlugin ) ; // Center the move…" at bounding box center [324, 242] width 212 height 312
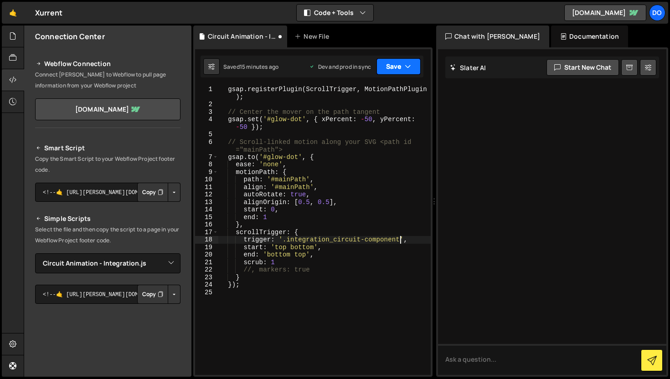
click at [412, 66] on button "Save" at bounding box center [398, 66] width 44 height 16
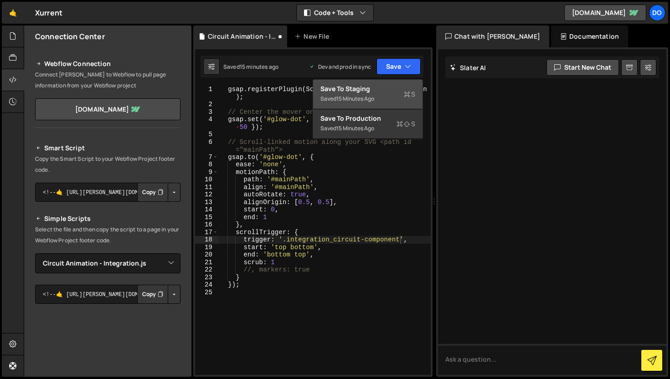
click at [404, 107] on button "Save to Staging S Saved 15 minutes ago" at bounding box center [367, 95] width 109 height 30
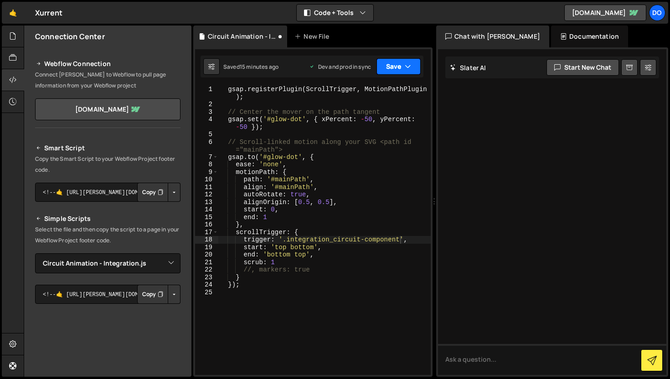
click at [411, 71] on button "Save" at bounding box center [398, 66] width 44 height 16
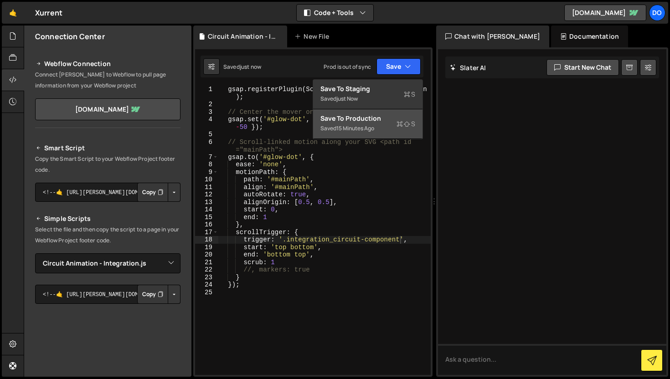
click at [393, 126] on div "Saved 15 minutes ago" at bounding box center [367, 128] width 95 height 11
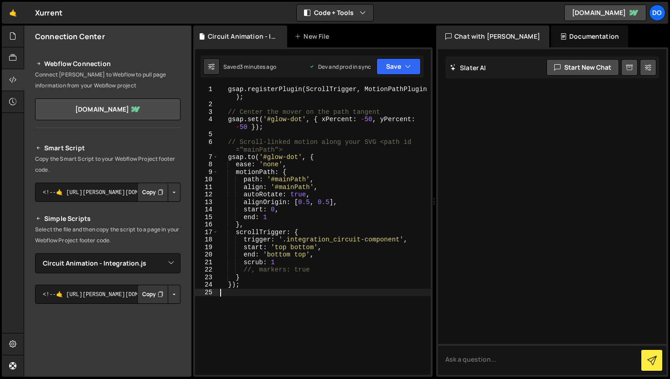
click at [298, 295] on div "gsap . registerPlugin ( ScrollTrigger , MotionPathPlugin ) ; // Center the move…" at bounding box center [324, 242] width 212 height 312
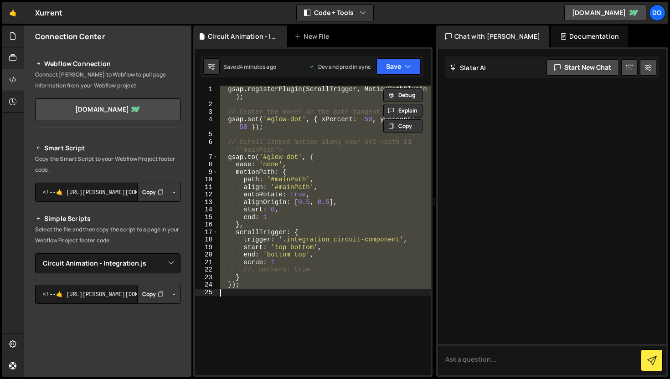
click at [321, 280] on div "gsap . registerPlugin ( ScrollTrigger , MotionPathPlugin ) ; // Center the move…" at bounding box center [324, 230] width 212 height 289
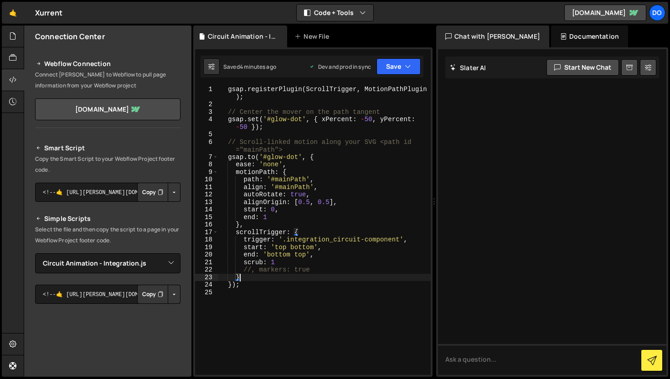
type textarea "});"
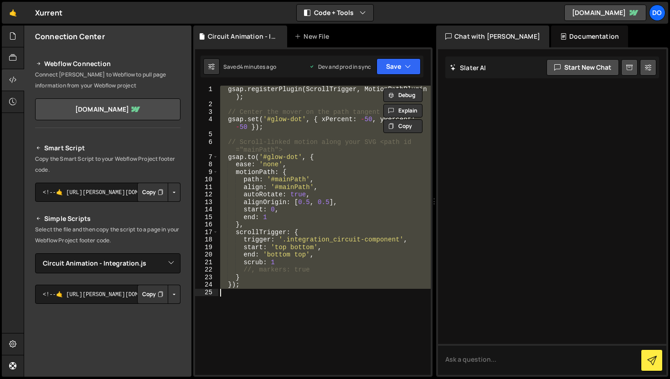
paste textarea
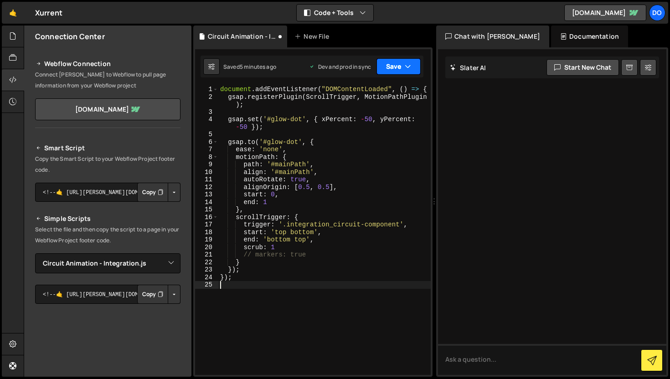
click at [389, 69] on button "Save" at bounding box center [398, 66] width 44 height 16
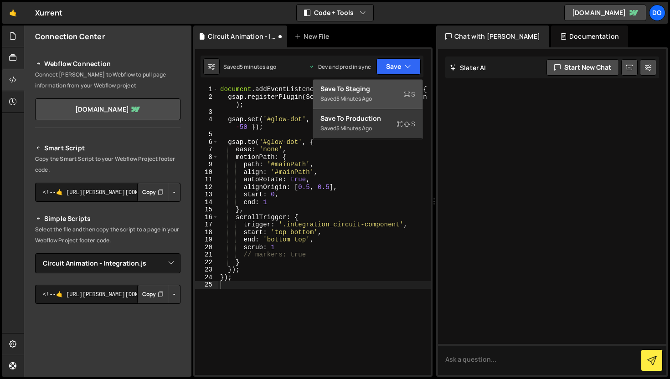
click at [395, 97] on div "Saved 5 minutes ago" at bounding box center [367, 98] width 95 height 11
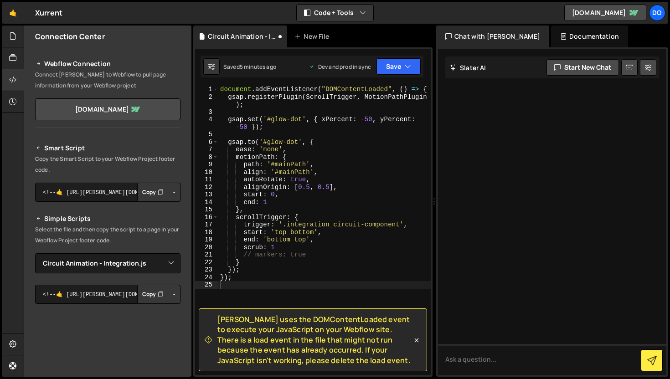
click at [401, 76] on div "Saved 5 minutes ago Dev and prod in sync Upgrade to Edit Save Save to Staging S…" at bounding box center [311, 67] width 223 height 22
click at [401, 73] on button "Save" at bounding box center [398, 66] width 44 height 16
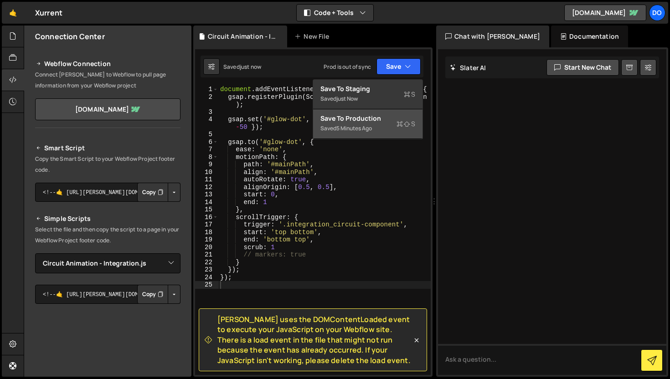
click at [381, 129] on div "Saved 5 minutes ago" at bounding box center [367, 128] width 95 height 11
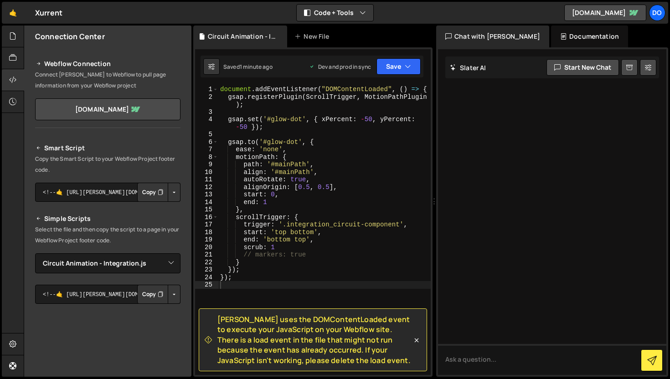
click at [344, 139] on div "document . addEventListener ( "DOMContentLoaded" , ( ) => { gsap . registerPlug…" at bounding box center [324, 238] width 212 height 304
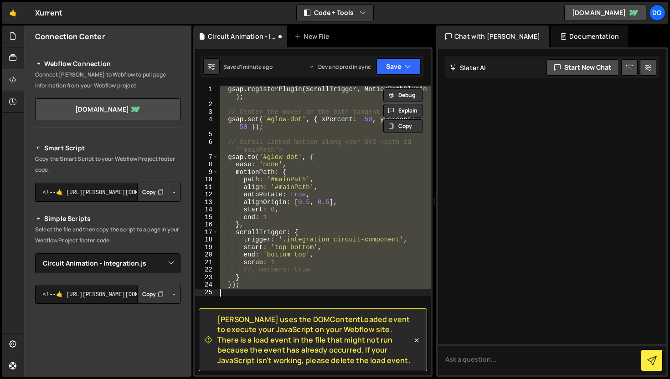
click at [344, 139] on div "gsap . registerPlugin ( ScrollTrigger , MotionPathPlugin ) ; // Center the move…" at bounding box center [324, 230] width 212 height 289
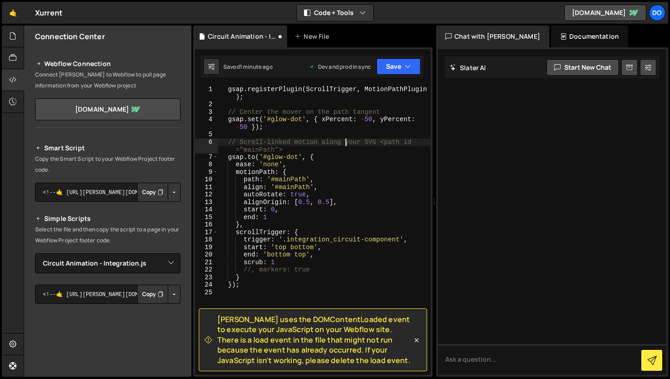
type textarea "});"
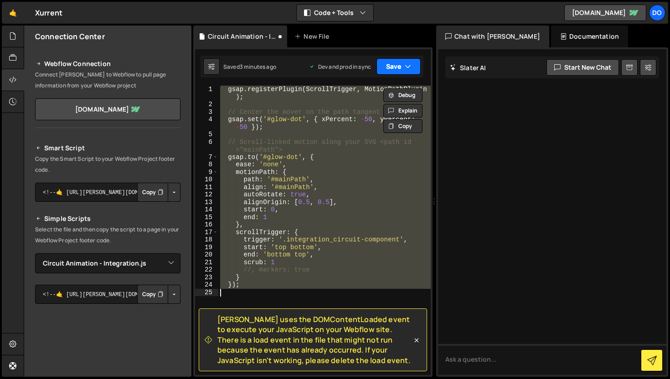
click at [400, 65] on button "Save" at bounding box center [398, 66] width 44 height 16
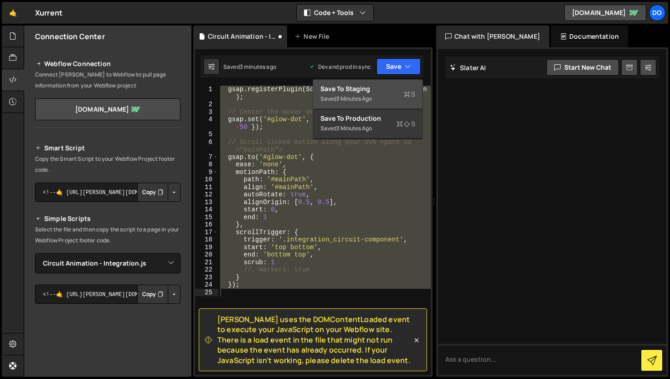
click at [391, 87] on div "Save to Staging S" at bounding box center [367, 88] width 95 height 9
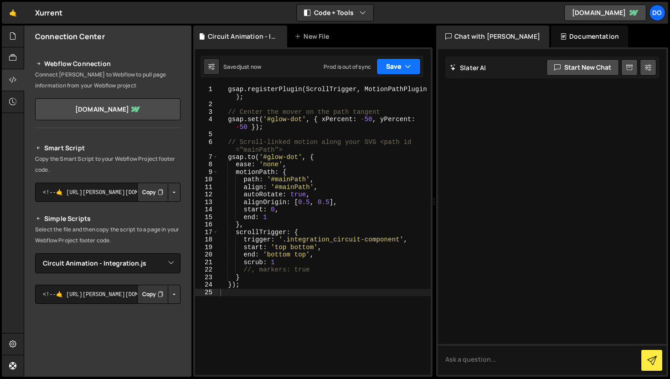
click at [405, 67] on icon "button" at bounding box center [408, 66] width 6 height 9
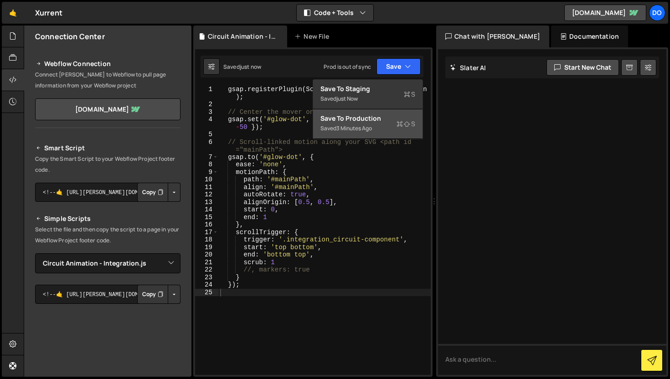
click at [394, 118] on div "Save to Production S" at bounding box center [367, 118] width 95 height 9
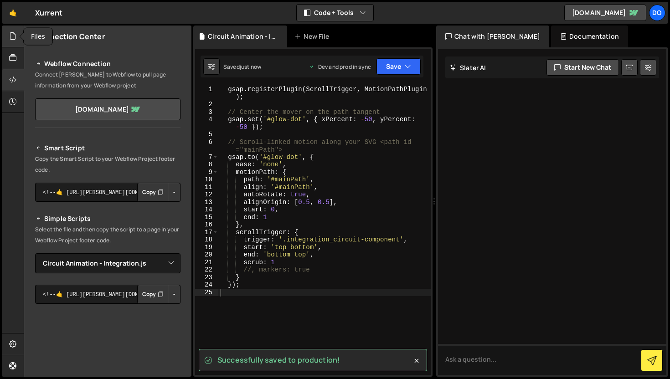
click at [14, 38] on icon at bounding box center [12, 36] width 7 height 10
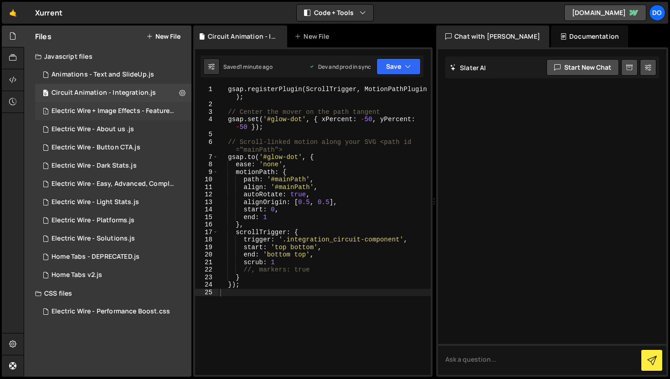
click at [56, 109] on div "Electric Wire + Image Effects - Features.js" at bounding box center [114, 111] width 126 height 8
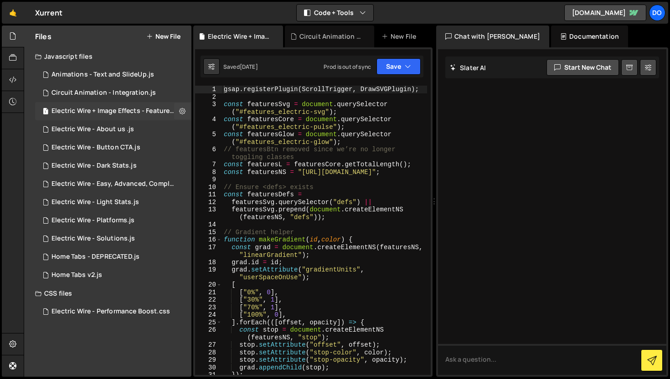
click at [46, 113] on span "1" at bounding box center [45, 111] width 5 height 7
click at [181, 109] on icon at bounding box center [182, 111] width 6 height 9
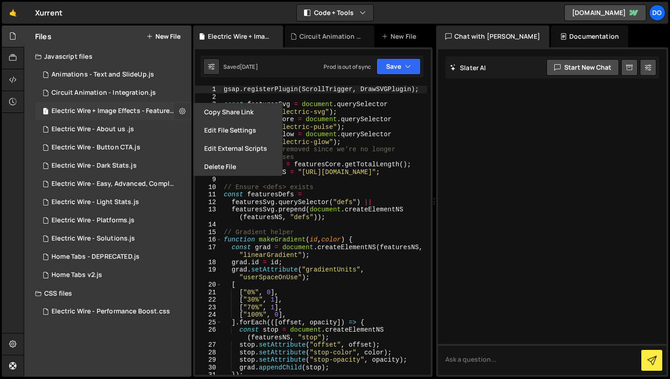
click at [181, 109] on icon at bounding box center [182, 111] width 6 height 9
click at [99, 114] on div "Electric Wire + Image Effects - Features.js" at bounding box center [114, 111] width 126 height 8
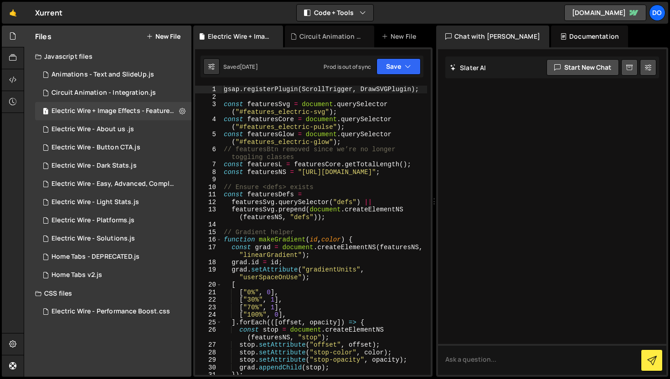
click at [521, 90] on div at bounding box center [552, 212] width 228 height 326
click at [15, 76] on icon at bounding box center [12, 80] width 7 height 10
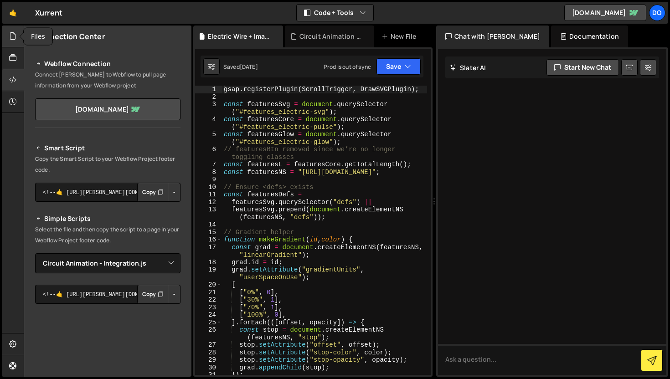
click at [13, 40] on icon at bounding box center [12, 36] width 7 height 10
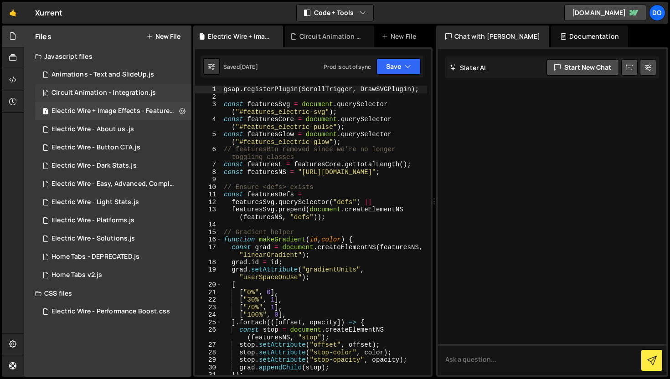
click at [64, 96] on div "Circuit Animation - Integration.js" at bounding box center [103, 93] width 104 height 8
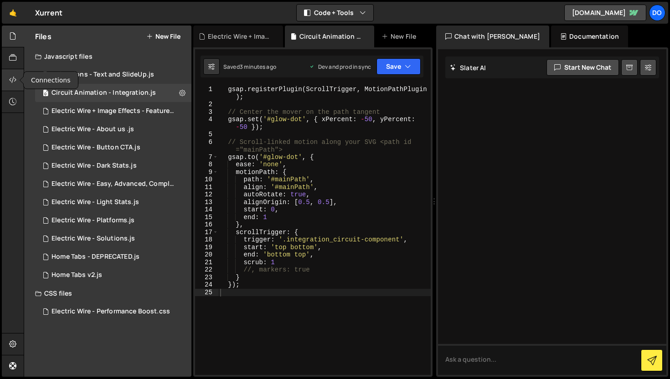
click at [13, 81] on icon at bounding box center [12, 80] width 7 height 10
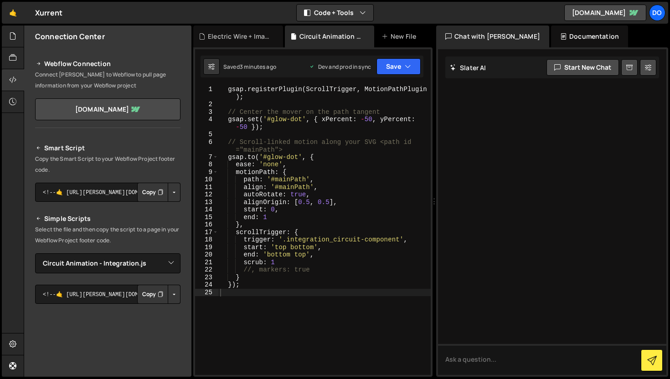
click at [152, 190] on button "Copy" at bounding box center [152, 192] width 31 height 19
click at [140, 273] on select "Select File Animations - Text and SlideUp.js Circuit Animation - Integration.js…" at bounding box center [107, 263] width 145 height 20
select select
click at [35, 253] on select "Select File Animations - Text and SlideUp.js Circuit Animation - Integration.js…" at bounding box center [107, 263] width 145 height 20
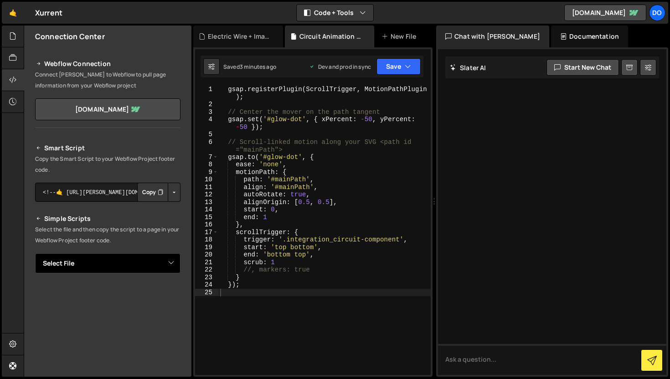
click at [135, 262] on select "Select File Animations - Text and SlideUp.js Circuit Animation - Integration.js…" at bounding box center [107, 263] width 145 height 20
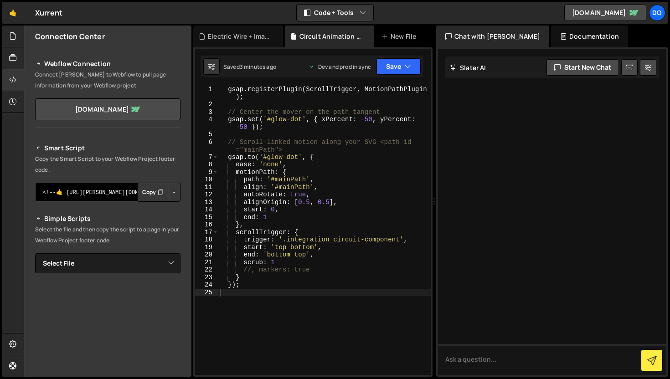
click at [112, 194] on textarea "<!--🤙 [URL][PERSON_NAME][DOMAIN_NAME]> <script>document.addEventListener("DOMCo…" at bounding box center [107, 192] width 145 height 19
type textarea "align: '#mainPath',"
click at [366, 185] on div "gsap . registerPlugin ( ScrollTrigger , MotionPathPlugin ) ; // Center the move…" at bounding box center [324, 242] width 212 height 312
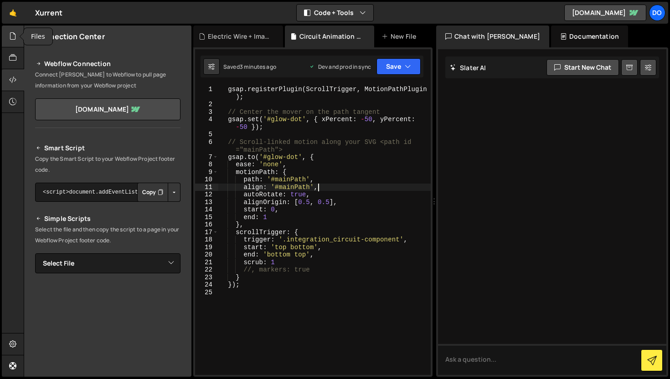
click at [17, 41] on div at bounding box center [13, 37] width 22 height 22
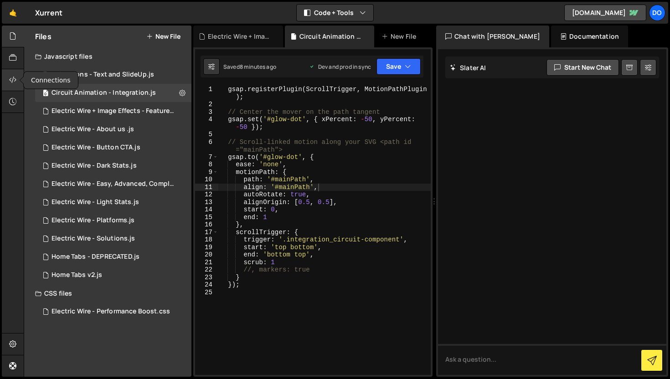
click at [18, 73] on div at bounding box center [13, 80] width 22 height 22
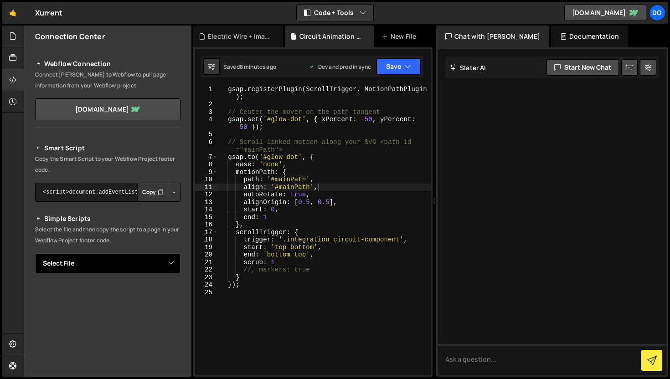
click at [106, 269] on select "Select File Animations - Text and SlideUp.js Circuit Animation - Integration.js…" at bounding box center [107, 263] width 145 height 20
select select "45029"
click at [35, 253] on select "Select File Animations - Text and SlideUp.js Circuit Animation - Integration.js…" at bounding box center [107, 263] width 145 height 20
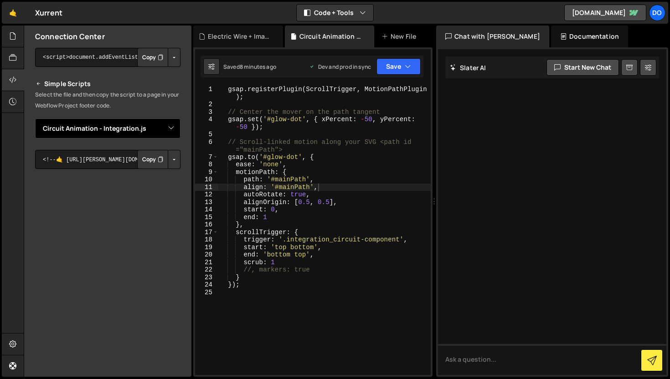
scroll to position [54, 0]
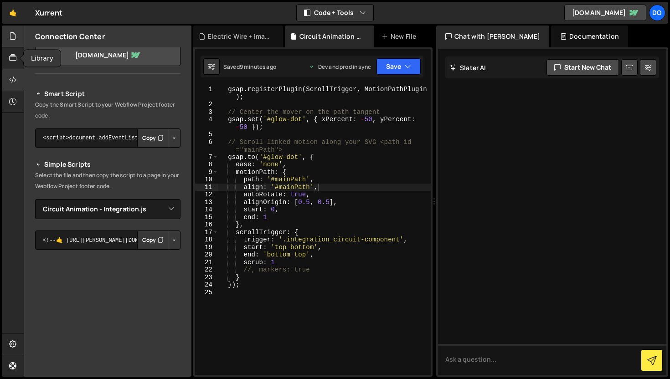
click at [18, 43] on div at bounding box center [13, 37] width 22 height 22
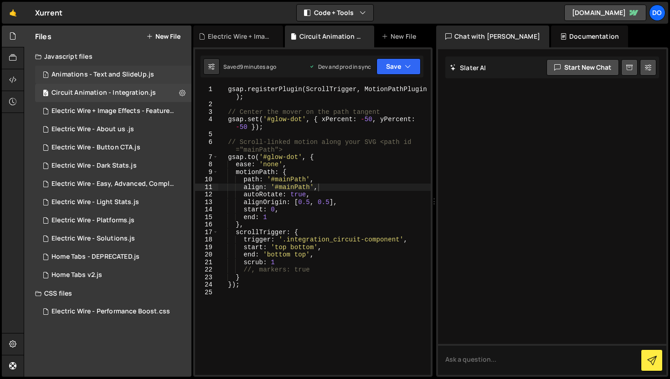
click at [69, 72] on div "Animations - Text and SlideUp.js" at bounding box center [102, 75] width 103 height 8
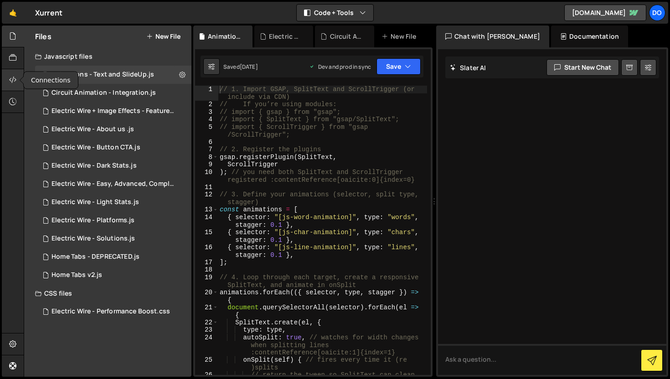
click at [13, 84] on icon at bounding box center [12, 80] width 7 height 10
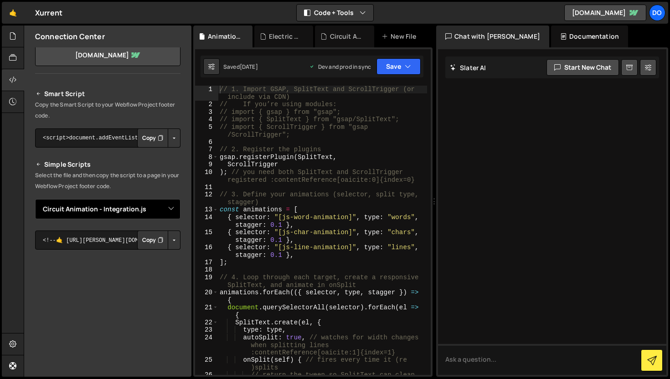
click at [171, 212] on select "Select File Animations - Text and SlideUp.js Circuit Animation - Integration.js…" at bounding box center [107, 209] width 145 height 20
select select
click at [35, 199] on select "Select File Animations - Text and SlideUp.js Circuit Animation - Integration.js…" at bounding box center [107, 209] width 145 height 20
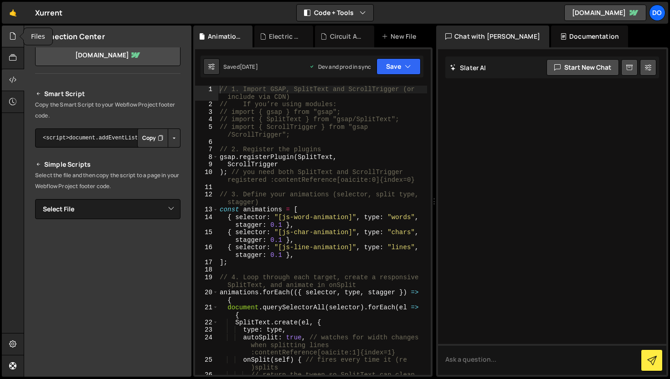
click at [11, 42] on div at bounding box center [13, 37] width 22 height 22
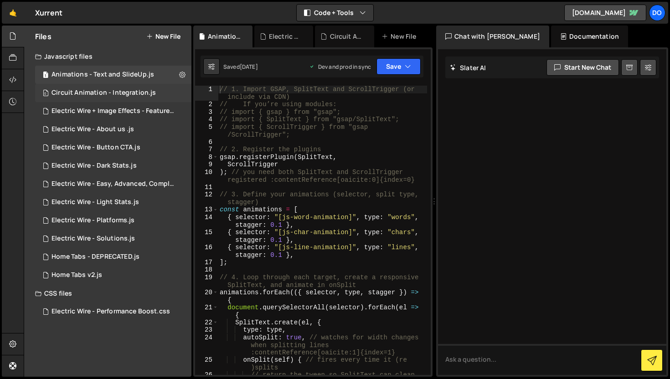
click at [65, 94] on div "Circuit Animation - Integration.js" at bounding box center [103, 93] width 104 height 8
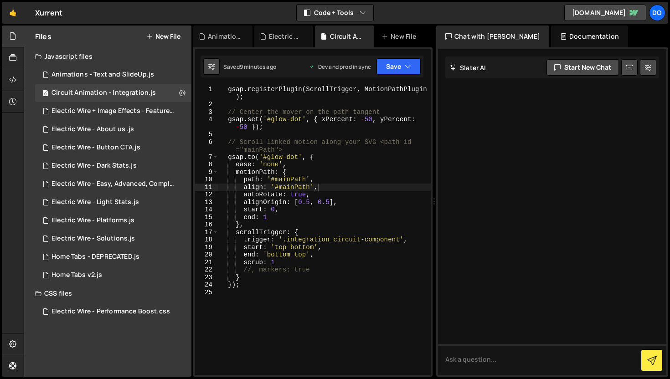
click at [211, 66] on icon at bounding box center [211, 66] width 6 height 9
select select "editor"
select select "ace/theme/monokai"
type input "14"
checkbox input "true"
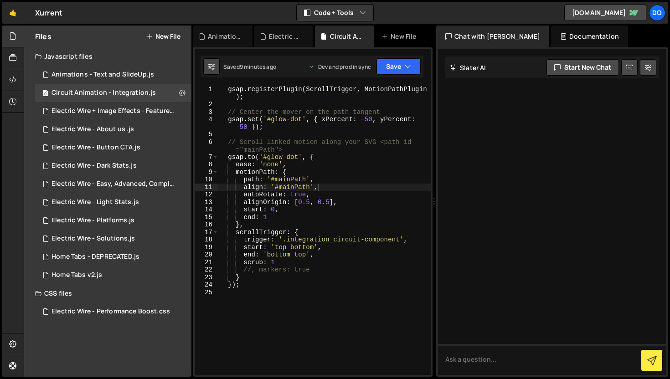
checkbox input "true"
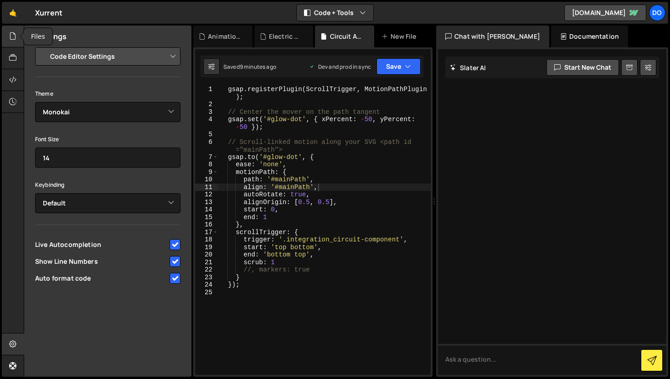
click at [17, 37] on div at bounding box center [13, 37] width 22 height 22
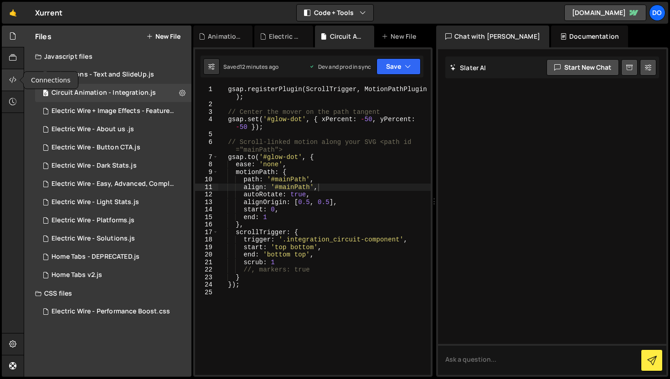
click at [4, 82] on div at bounding box center [13, 80] width 22 height 22
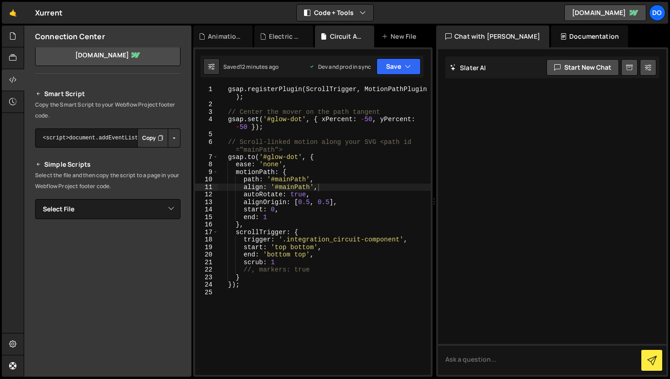
click at [139, 136] on button "Copy" at bounding box center [152, 137] width 31 height 19
click at [11, 42] on div at bounding box center [13, 37] width 22 height 22
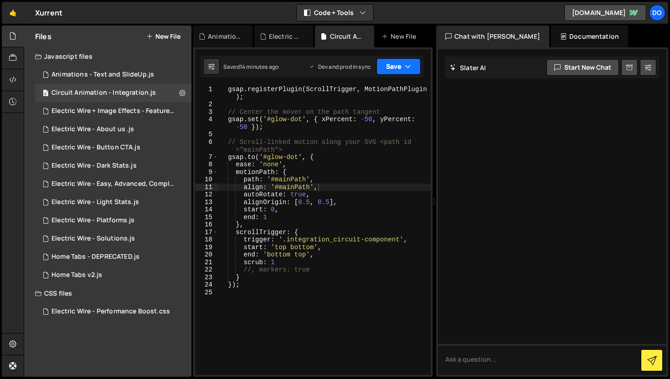
click at [390, 64] on button "Save" at bounding box center [398, 66] width 44 height 16
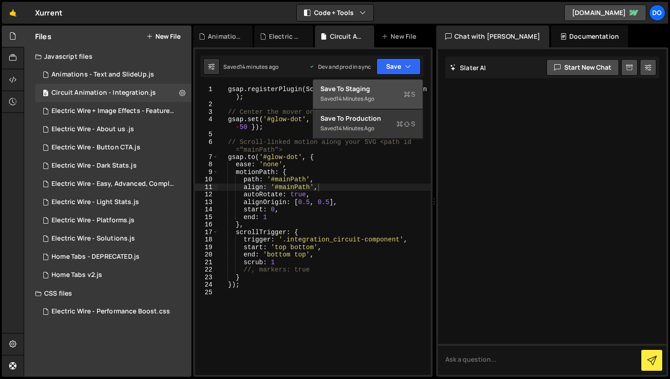
click at [389, 98] on div "Saved 14 minutes ago" at bounding box center [367, 98] width 95 height 11
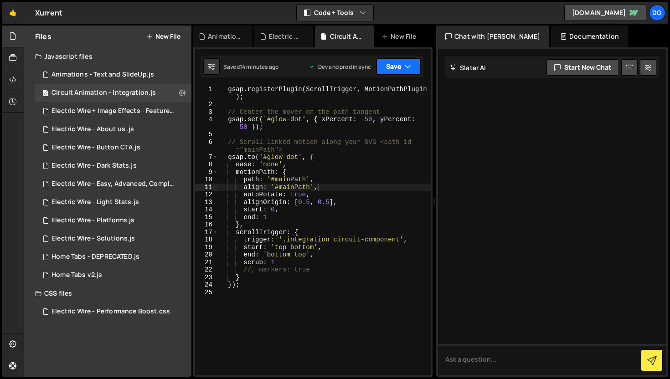
click at [406, 70] on icon "button" at bounding box center [408, 66] width 6 height 9
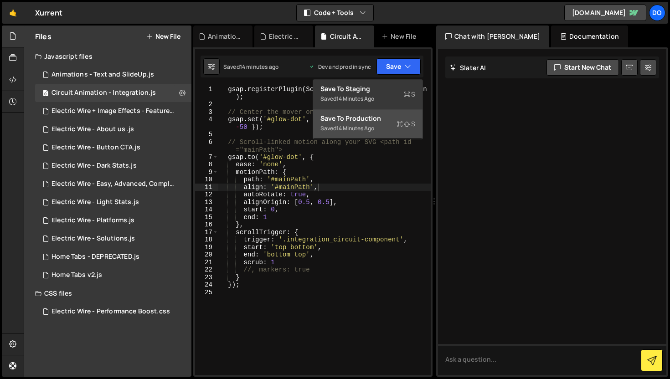
click at [387, 120] on div "Save to Production S" at bounding box center [367, 118] width 95 height 9
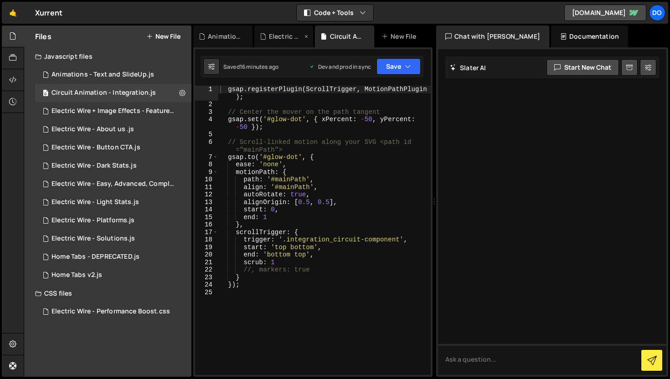
click at [306, 35] on icon at bounding box center [306, 36] width 6 height 9
click at [277, 35] on icon at bounding box center [275, 36] width 6 height 9
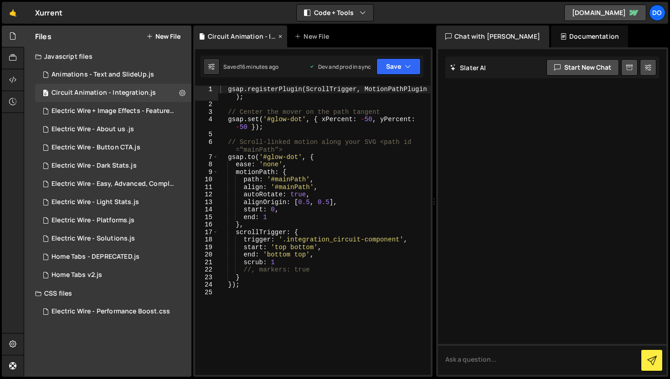
click at [230, 39] on div "Circuit Animation - Integration.js" at bounding box center [242, 36] width 68 height 9
click at [603, 14] on link "[DOMAIN_NAME]" at bounding box center [605, 13] width 82 height 16
click at [18, 341] on div at bounding box center [13, 345] width 22 height 22
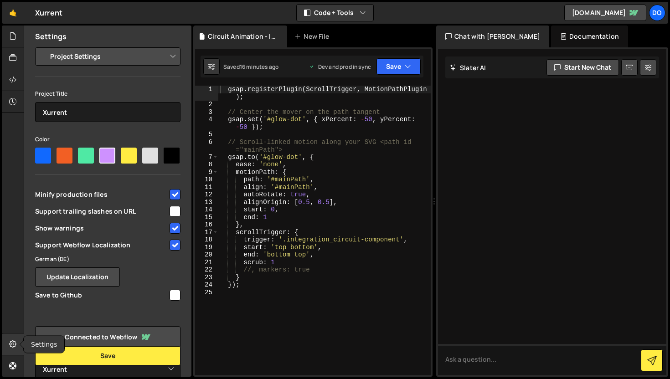
click at [14, 338] on div at bounding box center [13, 345] width 22 height 22
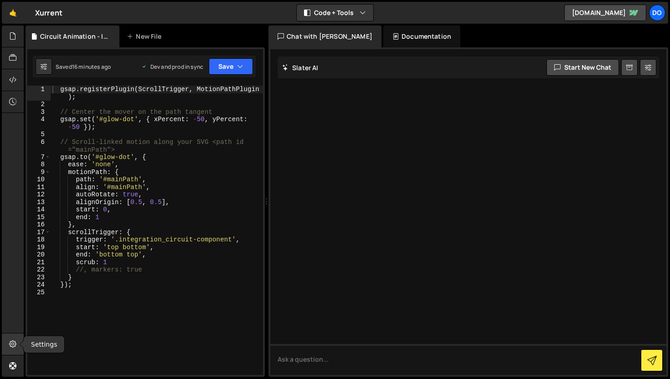
click at [9, 339] on div at bounding box center [13, 345] width 22 height 22
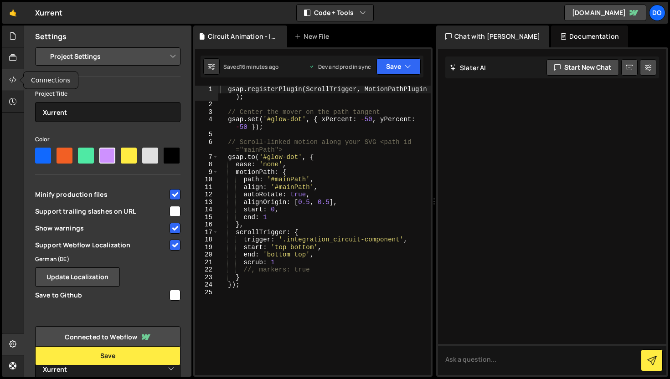
click at [14, 86] on div at bounding box center [13, 80] width 22 height 22
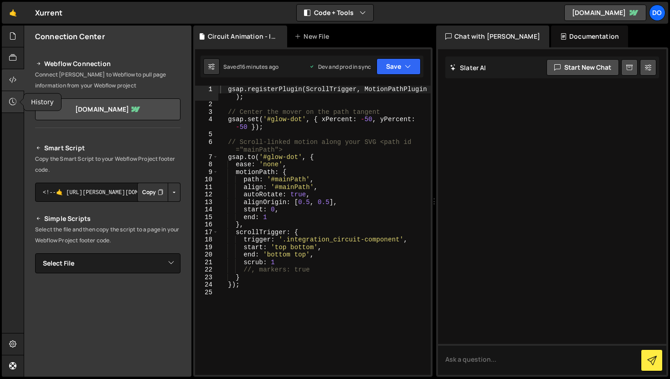
click at [15, 101] on icon at bounding box center [12, 102] width 7 height 10
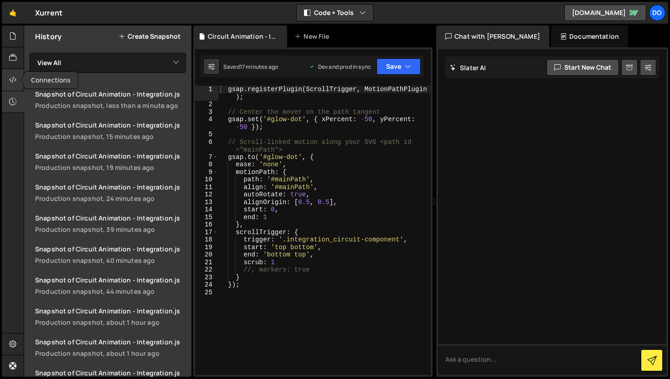
click at [9, 75] on icon at bounding box center [12, 80] width 7 height 10
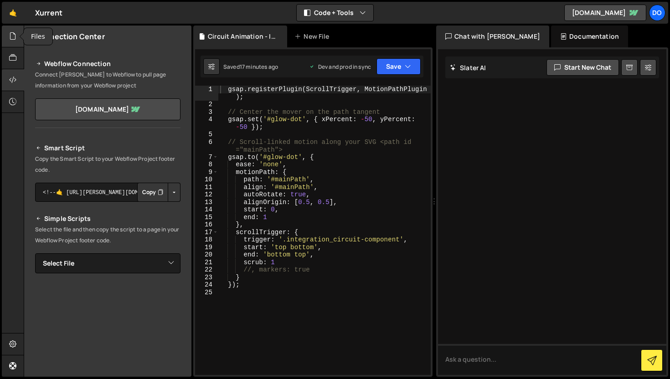
click at [14, 38] on icon at bounding box center [12, 36] width 7 height 10
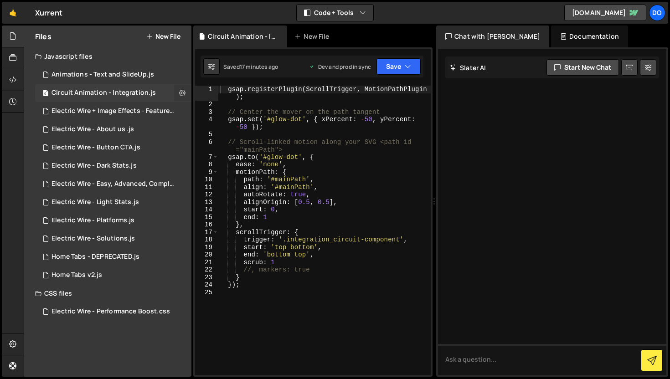
click at [184, 92] on icon at bounding box center [182, 92] width 6 height 9
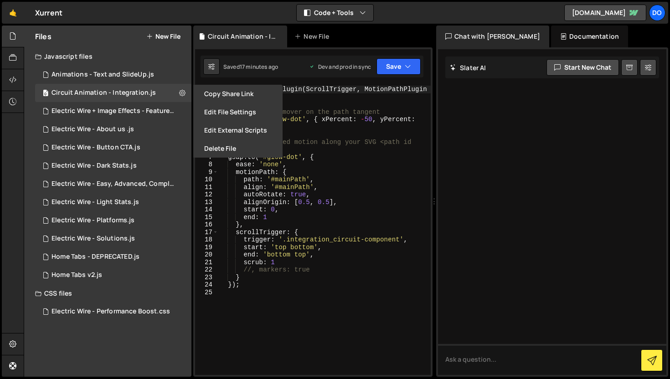
click at [357, 173] on div "gsap . registerPlugin ( ScrollTrigger , MotionPathPlugin ) ; // Center the move…" at bounding box center [324, 242] width 212 height 312
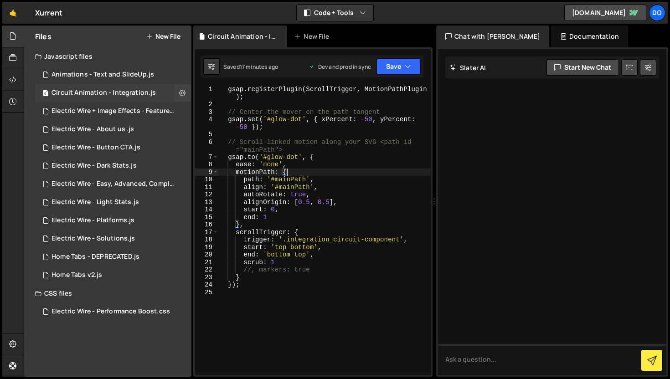
click at [46, 93] on span "0" at bounding box center [45, 93] width 5 height 7
click at [331, 175] on div "gsap . registerPlugin ( ScrollTrigger , MotionPathPlugin ) ; // Center the move…" at bounding box center [324, 242] width 212 height 312
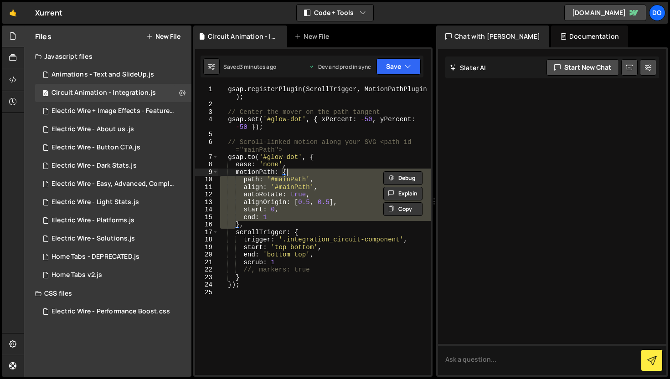
type textarea "});"
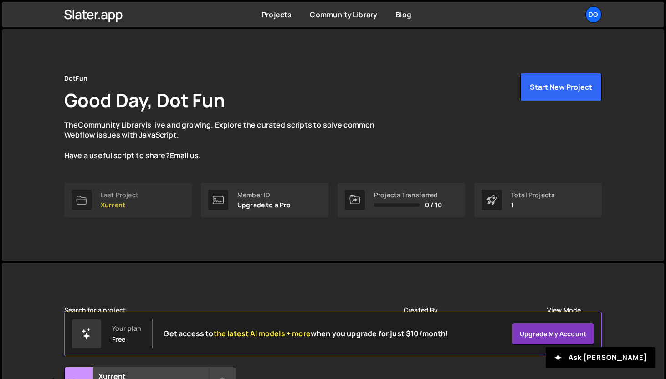
click at [132, 193] on div "Last Project" at bounding box center [120, 194] width 38 height 7
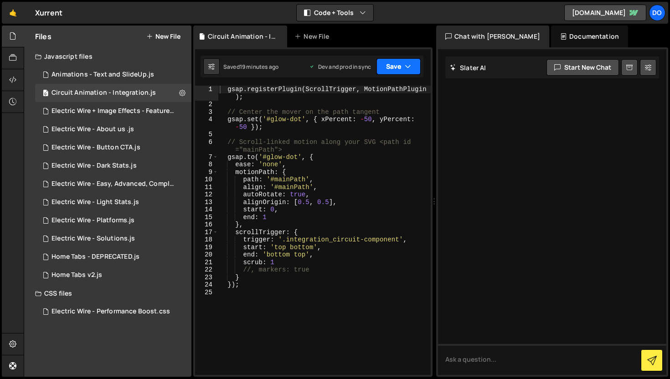
click at [382, 70] on button "Save" at bounding box center [398, 66] width 44 height 16
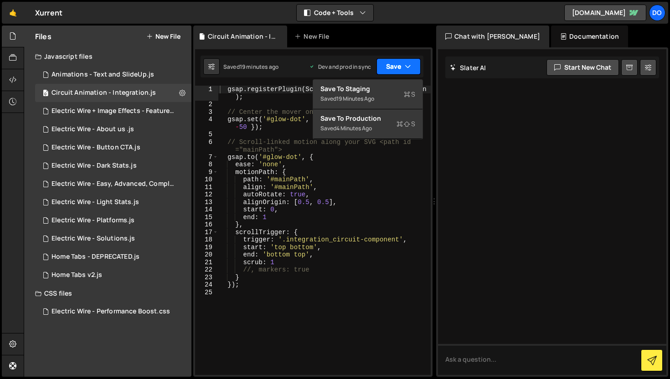
click at [382, 70] on button "Save" at bounding box center [398, 66] width 44 height 16
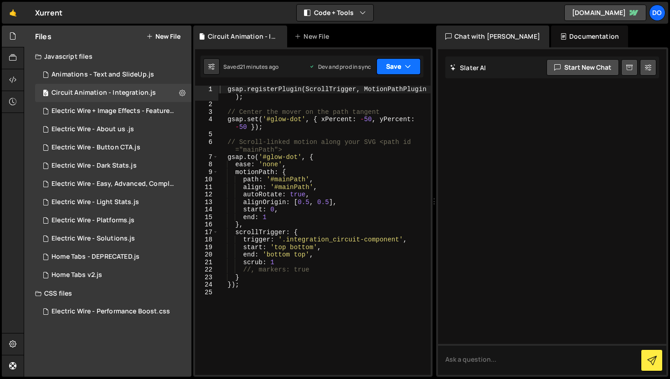
click at [391, 68] on button "Save" at bounding box center [398, 66] width 44 height 16
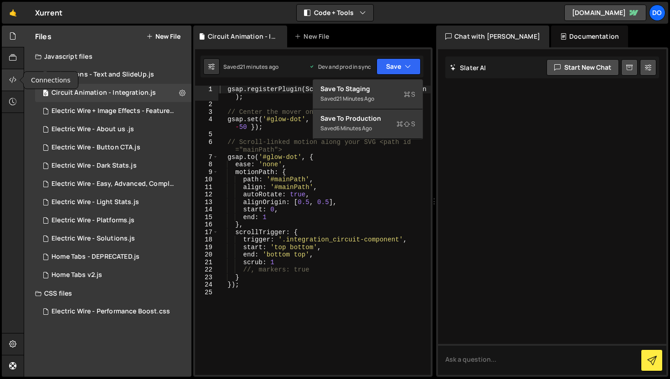
click at [12, 80] on icon at bounding box center [12, 80] width 7 height 10
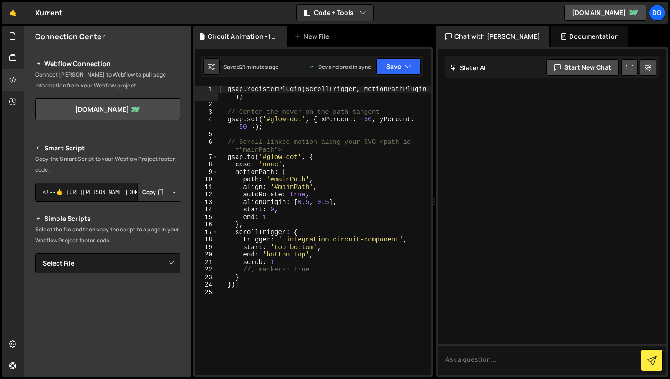
click at [149, 188] on button "Copy" at bounding box center [152, 192] width 31 height 19
click at [159, 113] on link "[DOMAIN_NAME]" at bounding box center [107, 109] width 145 height 22
click at [406, 73] on button "Save" at bounding box center [398, 66] width 44 height 16
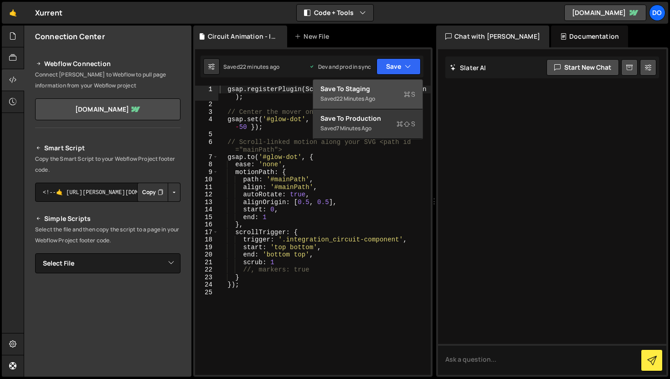
click at [402, 91] on div "Save to Staging S" at bounding box center [367, 88] width 95 height 9
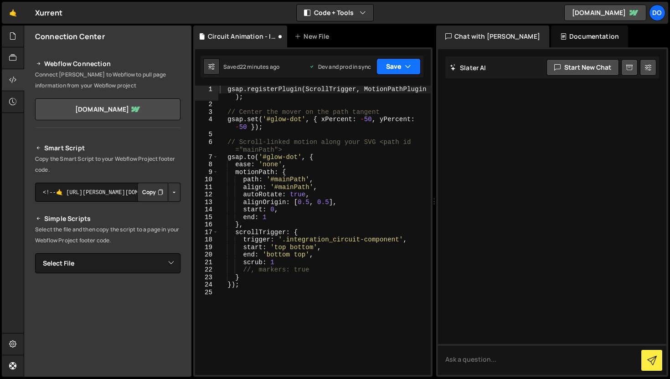
click at [403, 67] on button "Save" at bounding box center [398, 66] width 44 height 16
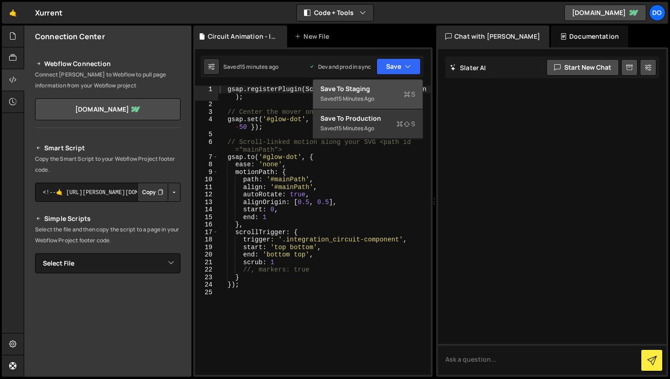
click at [379, 101] on div "Saved 15 minutes ago" at bounding box center [367, 98] width 95 height 11
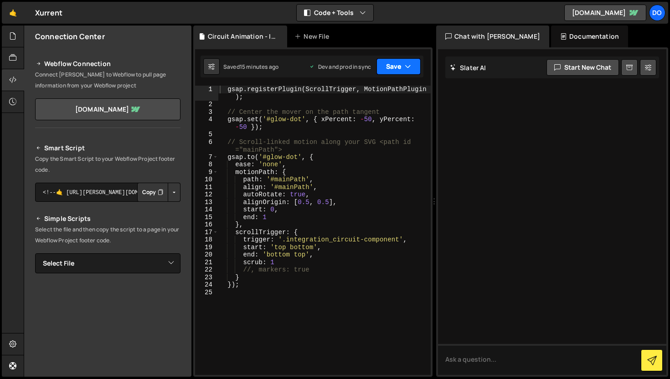
click at [402, 66] on button "Save" at bounding box center [398, 66] width 44 height 16
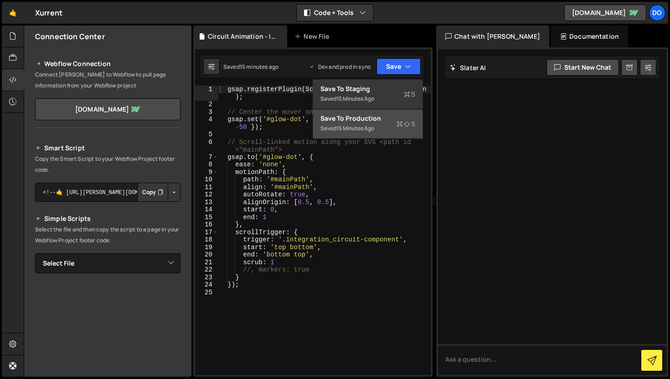
click at [379, 120] on div "Save to Production S" at bounding box center [367, 118] width 95 height 9
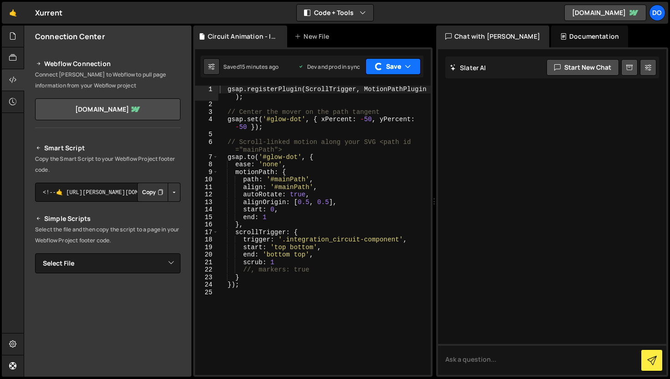
click at [396, 73] on button "Save" at bounding box center [392, 66] width 55 height 16
click at [406, 72] on button "Save" at bounding box center [398, 66] width 44 height 16
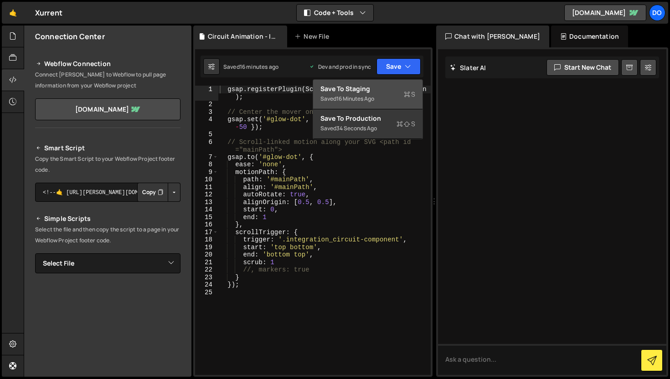
click at [338, 105] on button "Save to Staging S Saved 16 minutes ago" at bounding box center [367, 95] width 109 height 30
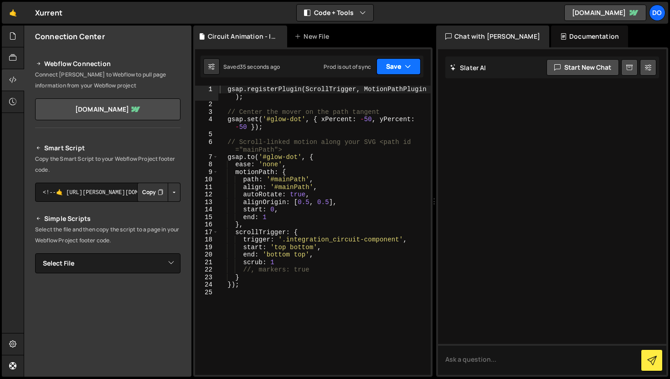
click at [392, 67] on button "Save" at bounding box center [398, 66] width 44 height 16
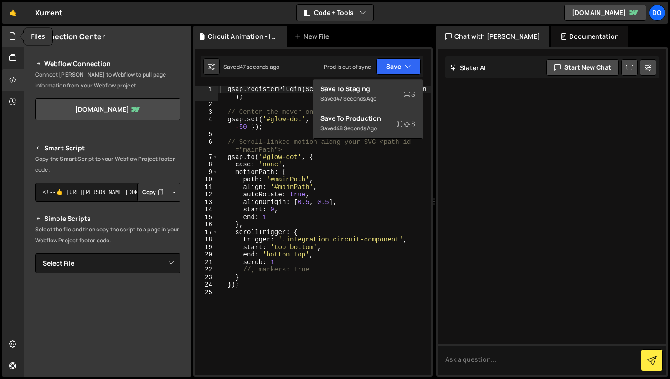
click at [14, 37] on icon at bounding box center [12, 36] width 7 height 10
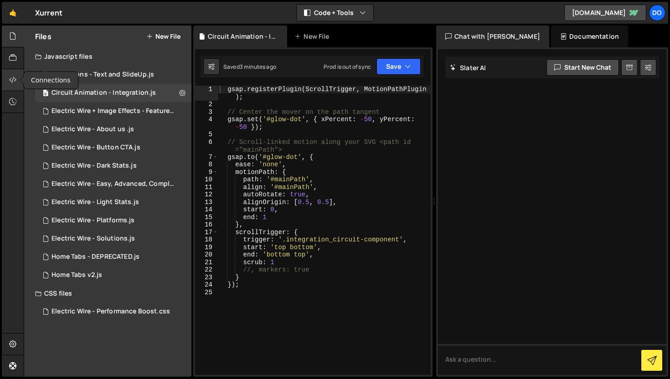
click at [13, 75] on icon at bounding box center [12, 80] width 7 height 10
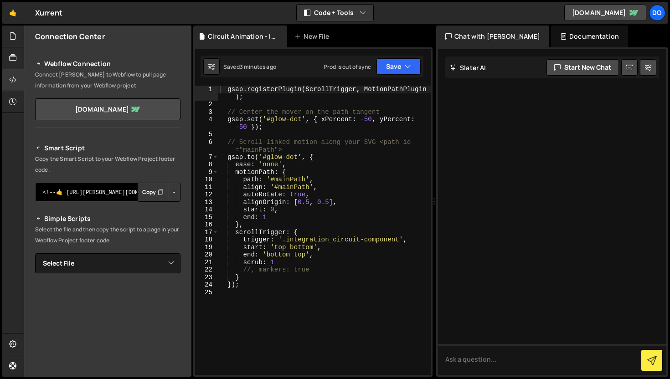
click at [98, 185] on textarea "<!--🤙 [URL][PERSON_NAME][DOMAIN_NAME]> <script>document.addEventListener("DOMCo…" at bounding box center [107, 192] width 145 height 19
click at [62, 195] on textarea "<!--🤙 [URL][PERSON_NAME][DOMAIN_NAME]> <script>document.addEventListener("DOMCo…" at bounding box center [107, 192] width 145 height 19
click at [87, 193] on textarea "<!--🤙 [URL][PERSON_NAME][DOMAIN_NAME]> <script>document.addEventListener("DOMCo…" at bounding box center [107, 192] width 145 height 19
click at [110, 192] on textarea "<!--🤙 [URL][PERSON_NAME][DOMAIN_NAME]> <script>document.addEventListener("DOMCo…" at bounding box center [107, 192] width 145 height 19
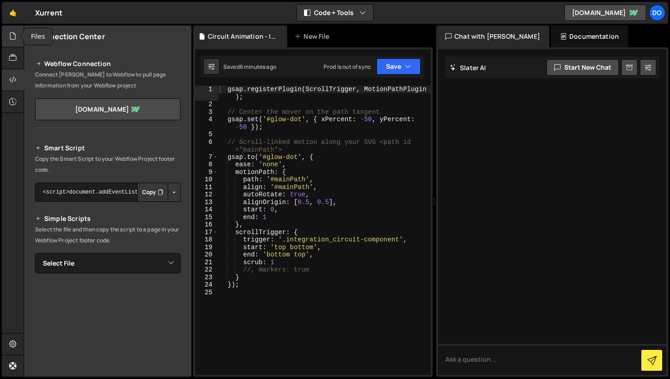
click at [13, 43] on div at bounding box center [13, 37] width 22 height 22
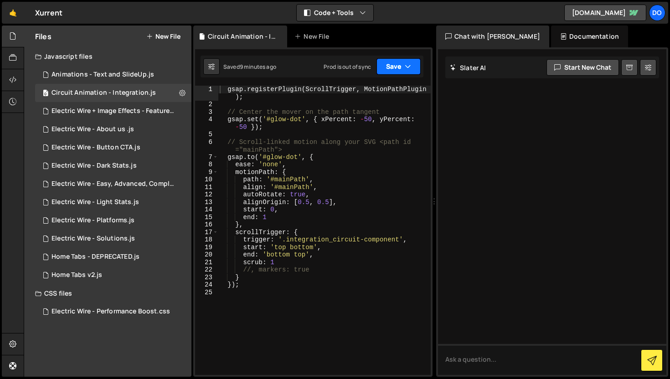
click at [383, 72] on button "Save" at bounding box center [398, 66] width 44 height 16
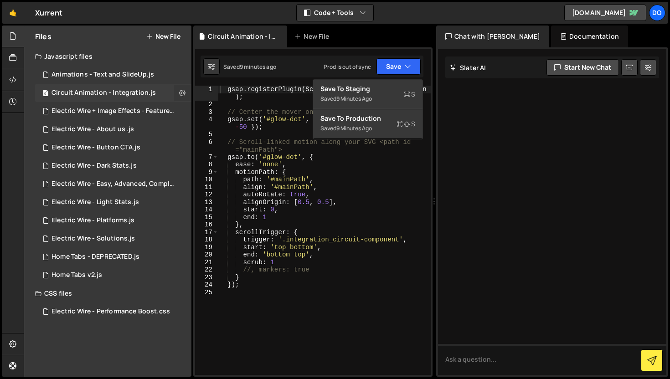
click at [181, 95] on icon at bounding box center [182, 92] width 6 height 9
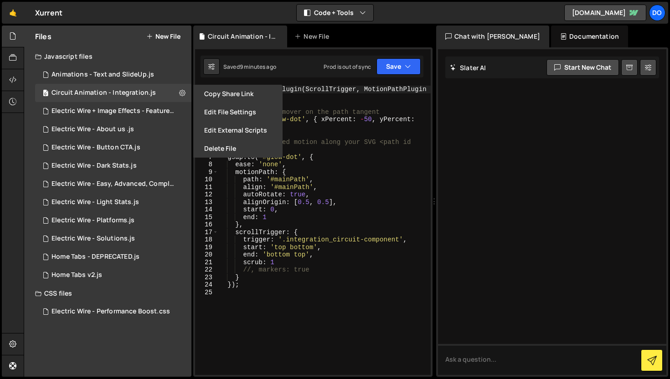
click at [74, 57] on div "Javascript files" at bounding box center [107, 56] width 167 height 18
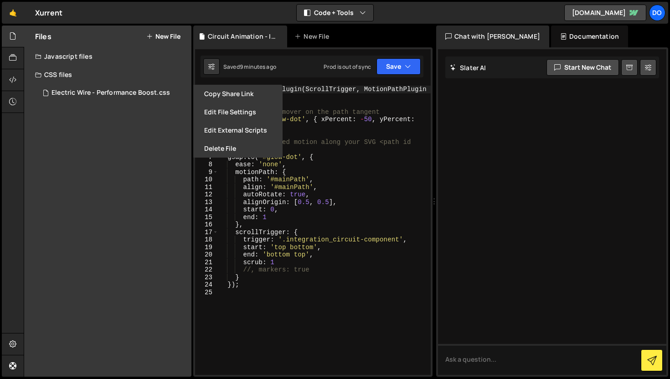
click at [74, 57] on div "Javascript files" at bounding box center [107, 56] width 167 height 18
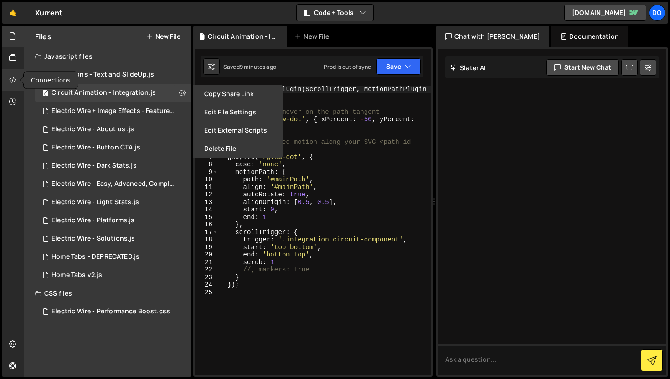
click at [12, 79] on icon at bounding box center [12, 80] width 7 height 10
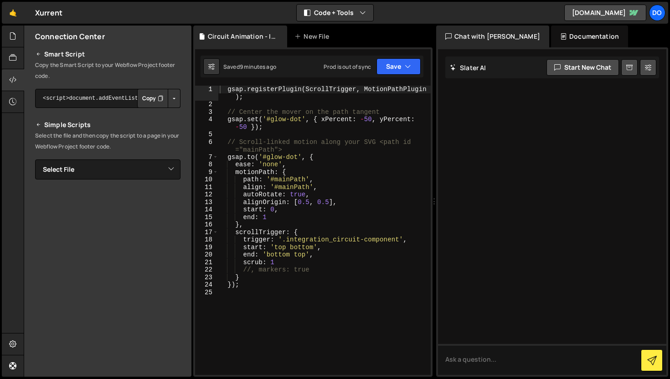
scroll to position [104, 0]
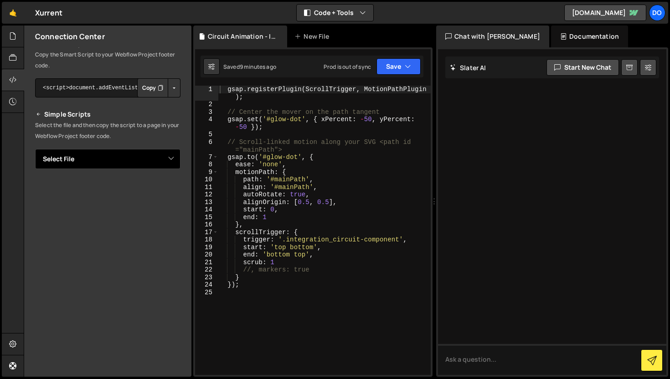
click at [128, 159] on select "Select File Animations - Text and SlideUp.js Circuit Animation - Integration.js…" at bounding box center [107, 159] width 145 height 20
select select "45029"
click at [35, 149] on select "Select File Animations - Text and SlideUp.js Circuit Animation - Integration.js…" at bounding box center [107, 159] width 145 height 20
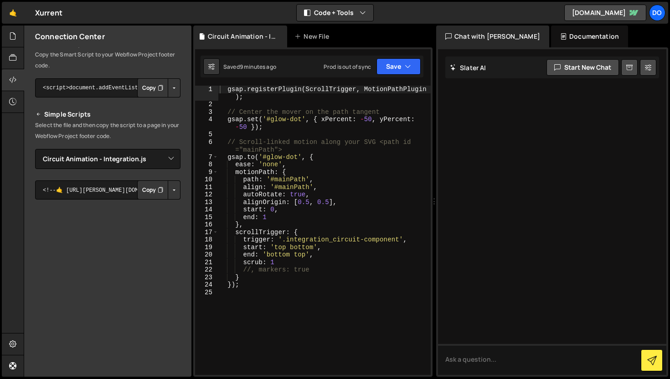
click at [168, 188] on button "Button group with nested dropdown" at bounding box center [174, 189] width 13 height 19
click at [145, 195] on button "Copy" at bounding box center [152, 189] width 31 height 19
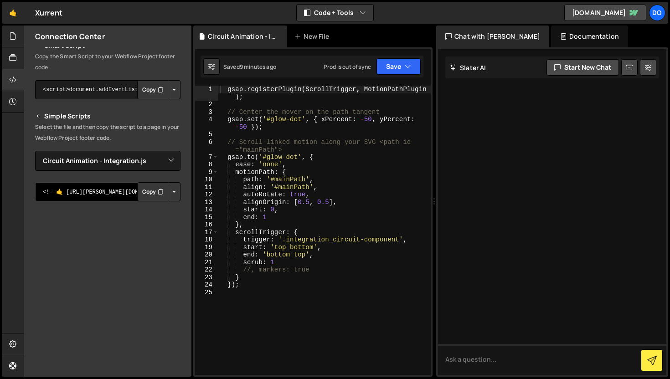
click at [111, 194] on textarea "<!--🤙 [URL][PERSON_NAME][DOMAIN_NAME]> <script>document.addEventListener("DOMCo…" at bounding box center [107, 191] width 145 height 19
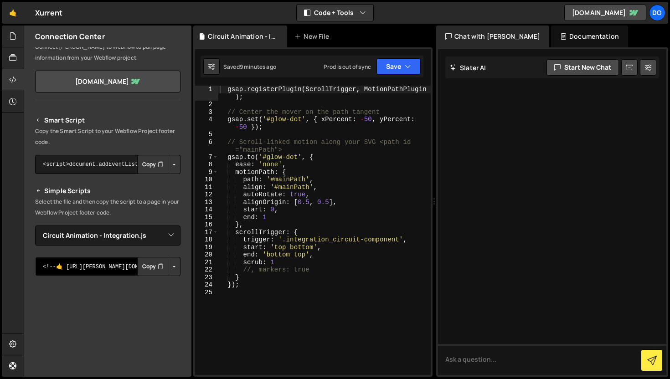
scroll to position [0, 0]
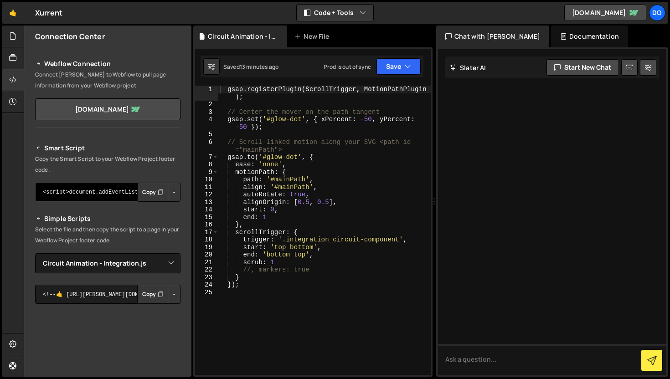
click at [127, 196] on textarea "<!--🤙 [URL][PERSON_NAME][DOMAIN_NAME]> <script>document.addEventListener("DOMCo…" at bounding box center [107, 192] width 145 height 19
click at [142, 298] on button "Copy" at bounding box center [152, 294] width 31 height 19
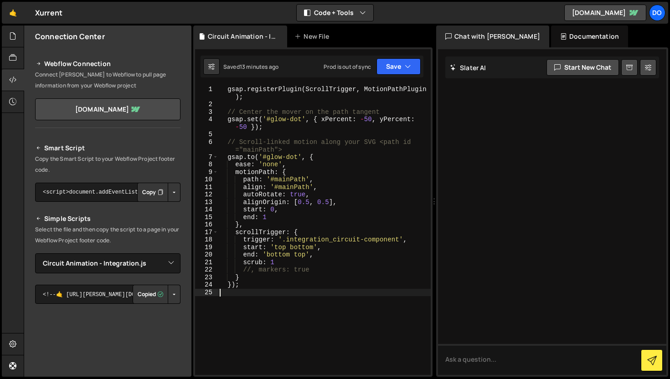
click at [297, 318] on div "gsap . registerPlugin ( ScrollTrigger , MotionPathPlugin ) ; // Center the move…" at bounding box center [324, 242] width 213 height 312
click at [470, 359] on textarea at bounding box center [552, 359] width 228 height 31
paste textarea "<!--🤙 [URL][PERSON_NAME][DOMAIN_NAME]> <script>document.addEventListener("DOMCo…"
type textarea "<!--🤙 [URL][PERSON_NAME][DOMAIN_NAME]> <script>document.addEventListener("DOMCo…"
click at [169, 291] on button "Button group with nested dropdown" at bounding box center [174, 294] width 13 height 19
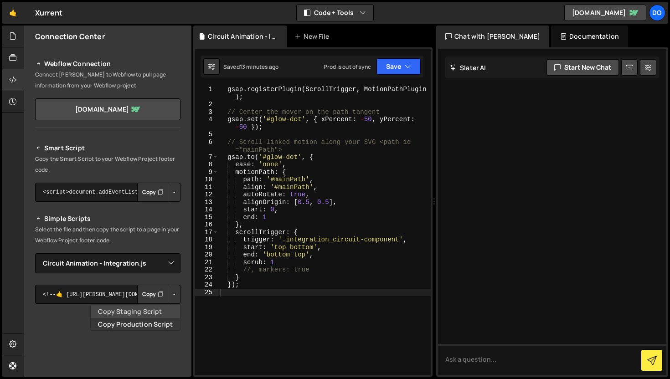
click at [148, 309] on link "Copy Staging Script" at bounding box center [135, 311] width 89 height 13
click at [168, 293] on button "Button group with nested dropdown" at bounding box center [174, 294] width 13 height 19
click at [153, 319] on link "Copy Production Script" at bounding box center [135, 324] width 89 height 13
click at [148, 293] on button "Copy" at bounding box center [152, 294] width 31 height 19
click at [171, 297] on button "Button group with nested dropdown" at bounding box center [174, 294] width 13 height 19
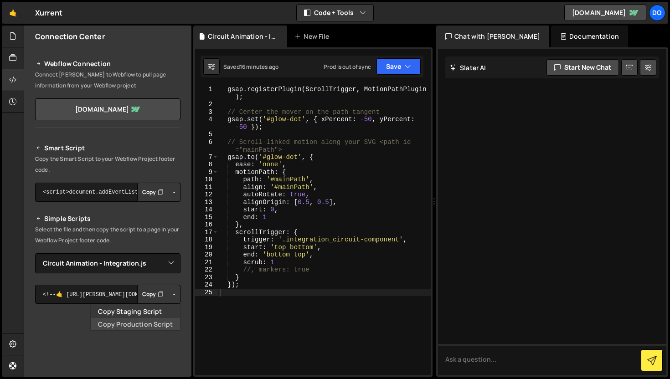
click at [125, 324] on link "Copy Production Script" at bounding box center [135, 324] width 89 height 13
click at [145, 294] on button "Copy" at bounding box center [152, 294] width 31 height 19
click at [391, 69] on button "Save" at bounding box center [398, 66] width 44 height 16
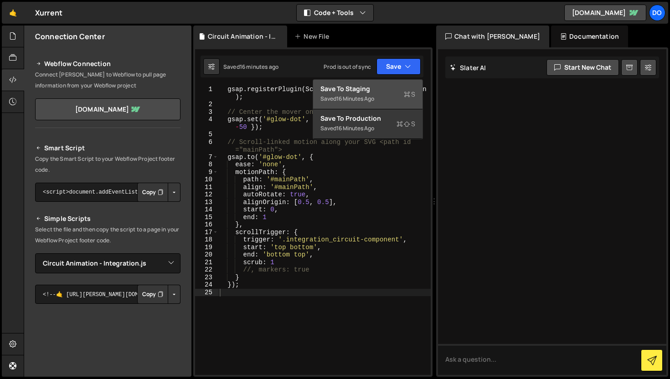
click at [386, 85] on div "Save to Staging S" at bounding box center [367, 88] width 95 height 9
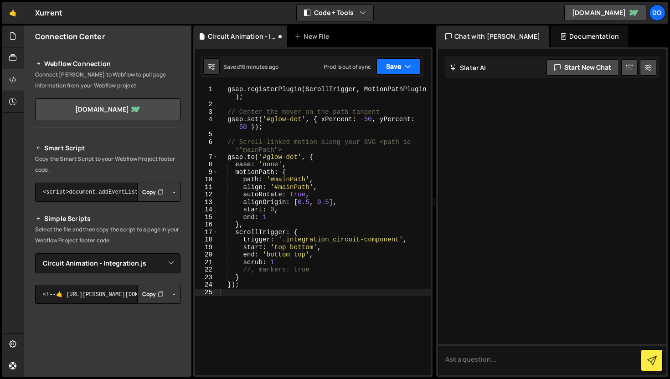
click at [394, 66] on button "Save" at bounding box center [398, 66] width 44 height 16
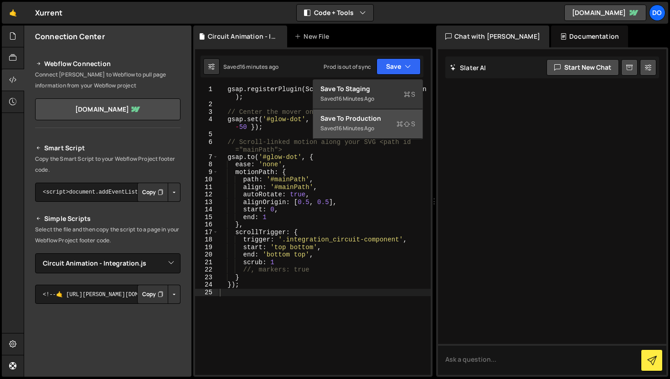
click at [387, 128] on div "Saved 16 minutes ago" at bounding box center [367, 128] width 95 height 11
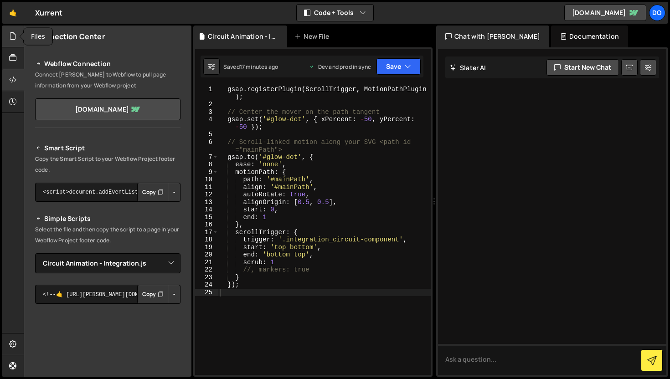
click at [16, 42] on div at bounding box center [13, 37] width 22 height 22
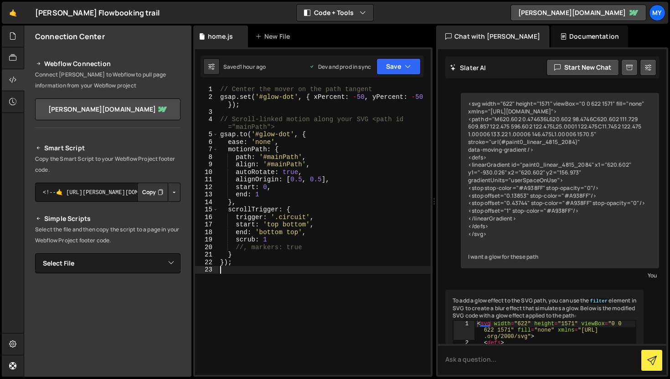
scroll to position [7002, 0]
